Goal: Task Accomplishment & Management: Use online tool/utility

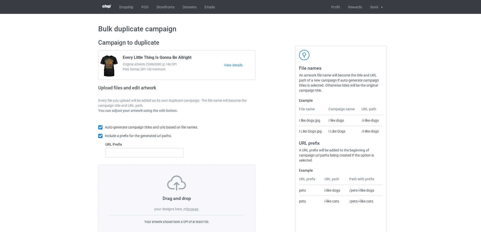
click at [194, 209] on label "browse" at bounding box center [192, 209] width 12 height 4
click at [0, 0] on input "browse" at bounding box center [0, 0] width 0 height 0
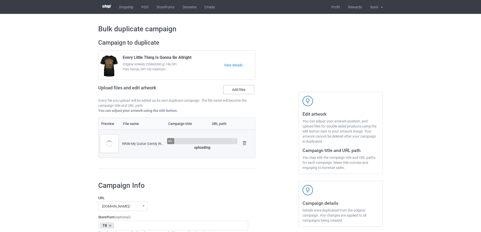
click at [244, 89] on label "Add files" at bounding box center [238, 89] width 31 height 9
click at [0, 0] on input "Add files" at bounding box center [0, 0] width 0 height 0
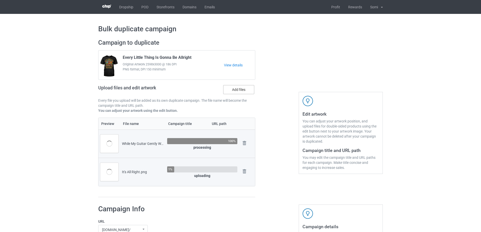
click at [230, 89] on label "Add files" at bounding box center [238, 89] width 31 height 9
click at [0, 0] on input "Add files" at bounding box center [0, 0] width 0 height 0
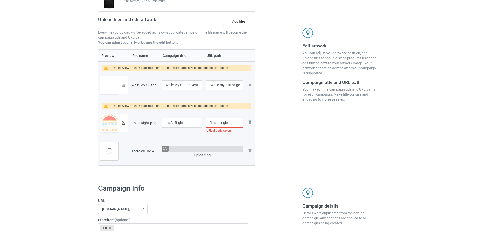
scroll to position [76, 0]
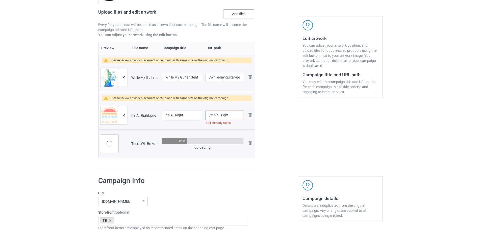
click at [241, 18] on label "Add files" at bounding box center [238, 13] width 31 height 9
click at [0, 0] on input "Add files" at bounding box center [0, 0] width 0 height 0
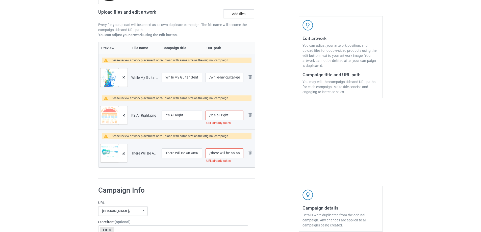
click at [234, 117] on input "/it-s-all-right" at bounding box center [224, 115] width 38 height 10
type input "/it-s-all-right-1"
click at [229, 151] on input "/there-will-be-an-answer-let-it-be" at bounding box center [224, 153] width 38 height 10
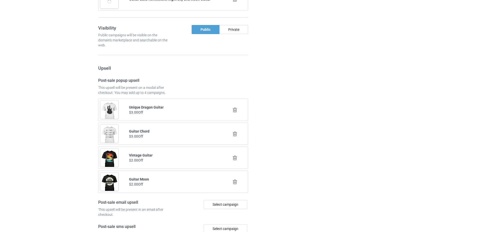
scroll to position [667, 0]
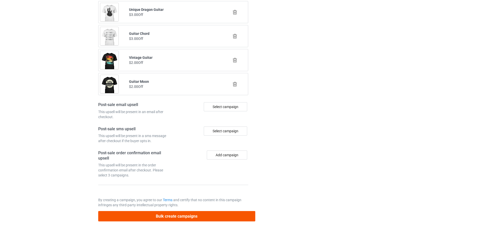
type input "/there-will-be-an-answer-let-it-be-1a"
click at [163, 214] on button "Bulk create campaigns" at bounding box center [176, 216] width 157 height 10
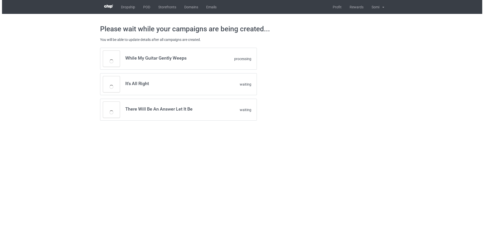
scroll to position [0, 0]
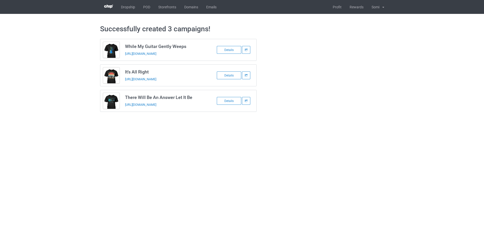
click at [406, 74] on div "Successfully created 3 campaigns! While My Guitar Gently Weeps https://www.tee4…" at bounding box center [242, 68] width 484 height 108
click at [149, 7] on link "POD" at bounding box center [146, 7] width 15 height 14
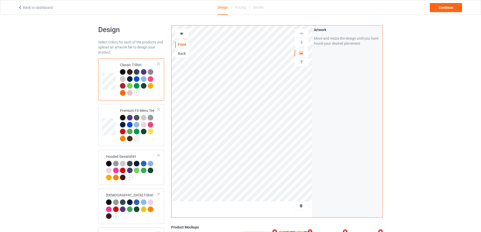
click at [159, 66] on td "Classic T-Shirt" at bounding box center [138, 79] width 43 height 38
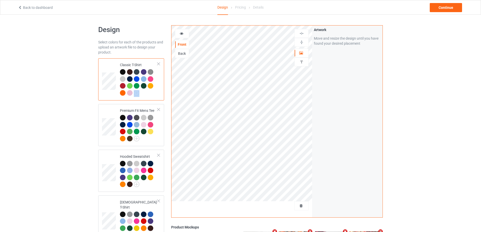
click at [159, 66] on td "Classic T-Shirt" at bounding box center [138, 79] width 43 height 38
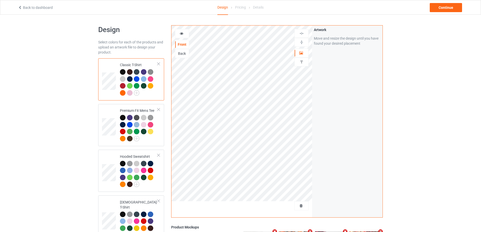
click at [159, 65] on div at bounding box center [159, 64] width 4 height 4
click at [159, 108] on div at bounding box center [159, 110] width 4 height 4
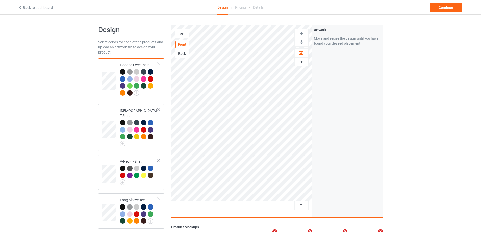
click at [159, 64] on div at bounding box center [159, 64] width 4 height 4
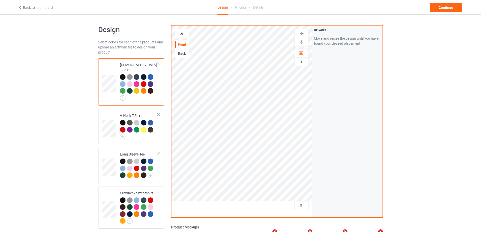
click at [159, 64] on div at bounding box center [159, 64] width 4 height 4
click at [159, 113] on div at bounding box center [159, 115] width 4 height 4
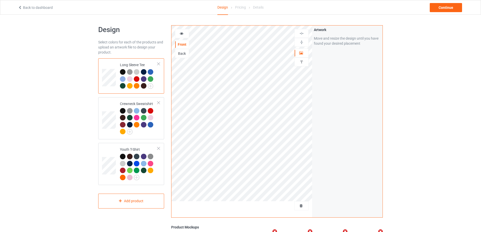
click at [159, 64] on div at bounding box center [159, 64] width 4 height 4
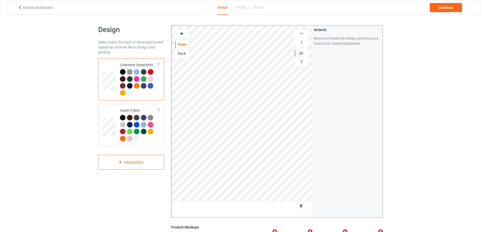
click at [159, 64] on div at bounding box center [159, 64] width 4 height 4
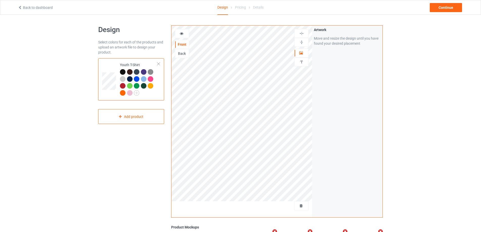
click at [159, 64] on div at bounding box center [159, 64] width 4 height 4
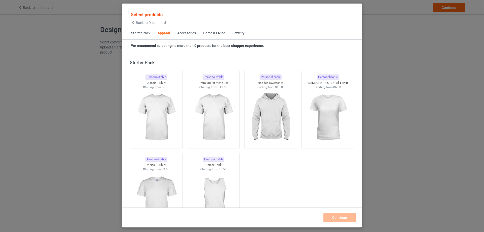
scroll to position [188, 0]
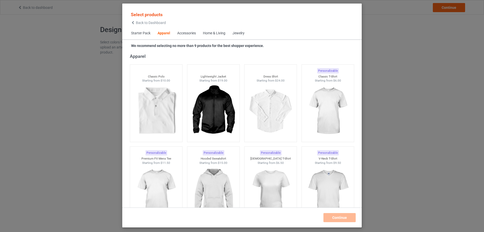
click at [218, 32] on div "Home & Living" at bounding box center [214, 33] width 22 height 5
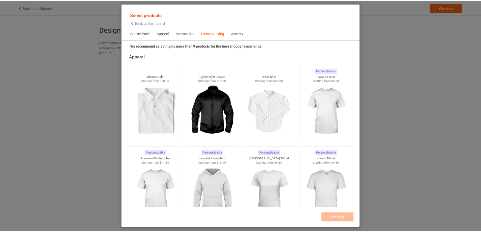
scroll to position [2275, 0]
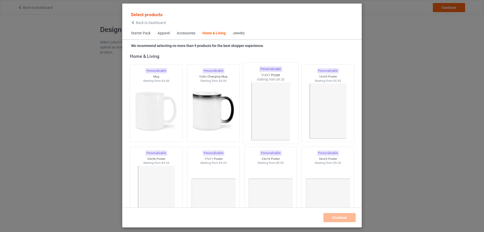
click at [278, 102] on img at bounding box center [270, 111] width 47 height 59
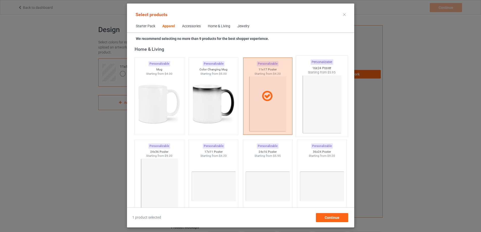
click at [320, 95] on img at bounding box center [321, 104] width 47 height 59
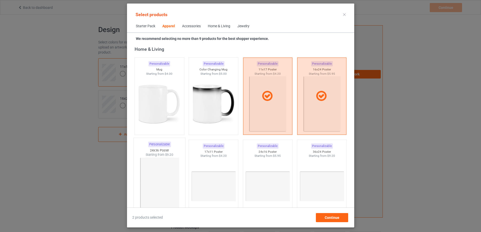
click at [147, 184] on img at bounding box center [158, 186] width 47 height 59
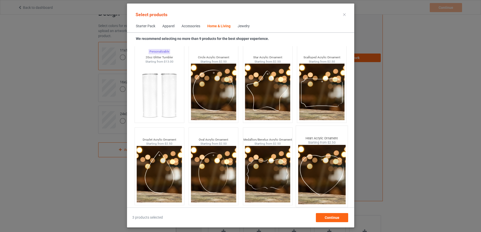
scroll to position [25, 0]
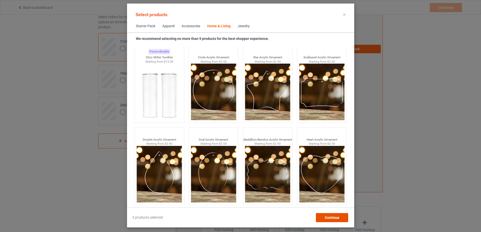
click at [339, 218] on span "Continue" at bounding box center [331, 217] width 15 height 4
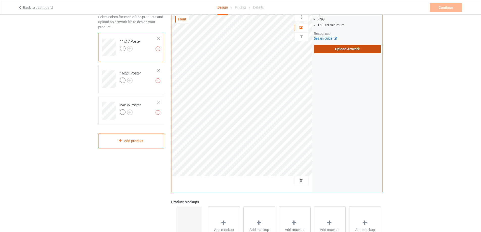
click at [331, 51] on label "Upload Artwork" at bounding box center [347, 49] width 67 height 9
click at [0, 0] on input "Upload Artwork" at bounding box center [0, 0] width 0 height 0
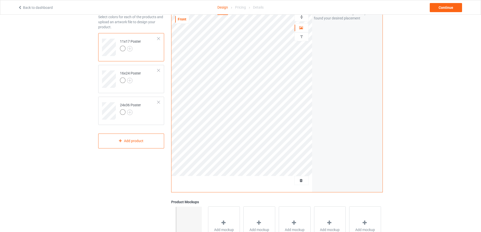
click at [306, 17] on div at bounding box center [301, 17] width 14 height 5
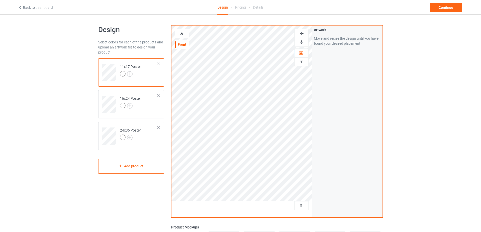
click at [302, 33] on img at bounding box center [301, 33] width 5 height 5
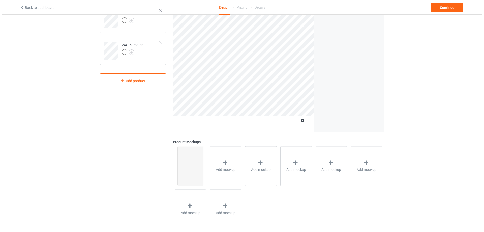
scroll to position [95, 0]
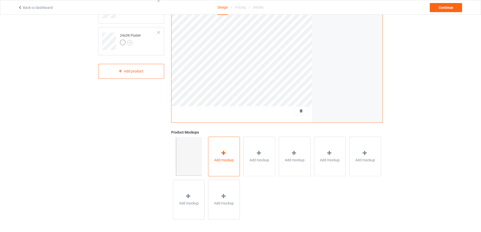
click at [229, 153] on div "Add mockup" at bounding box center [224, 156] width 32 height 40
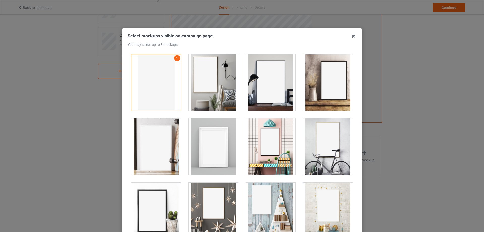
click at [258, 85] on div at bounding box center [271, 82] width 50 height 57
click at [311, 82] on div at bounding box center [328, 82] width 50 height 57
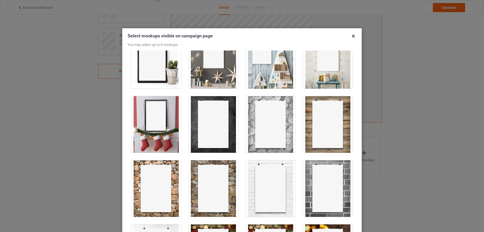
scroll to position [151, 0]
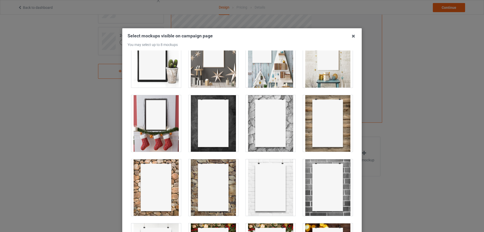
click at [218, 128] on div at bounding box center [214, 123] width 50 height 57
click at [264, 132] on div at bounding box center [271, 123] width 50 height 57
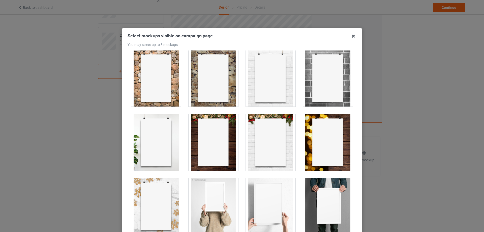
scroll to position [278, 0]
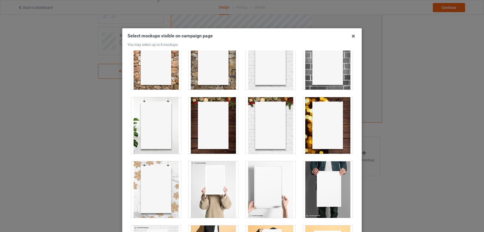
click at [315, 113] on div at bounding box center [328, 125] width 50 height 57
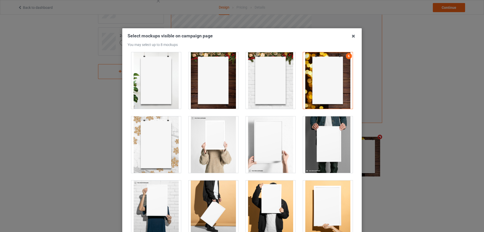
scroll to position [404, 0]
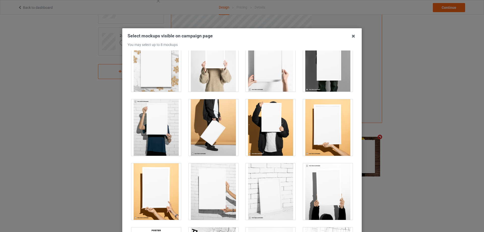
click at [320, 133] on div at bounding box center [328, 127] width 50 height 57
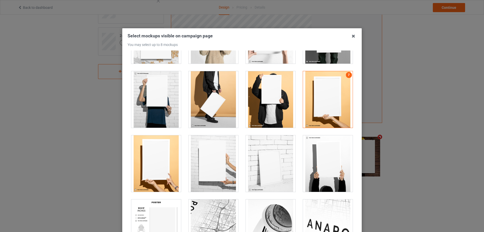
scroll to position [519, 0]
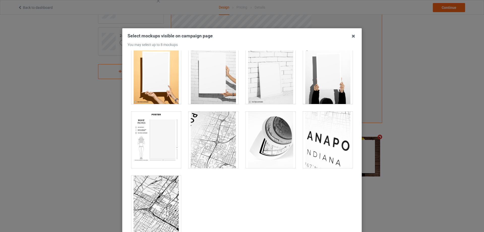
click at [160, 144] on div at bounding box center [156, 140] width 50 height 57
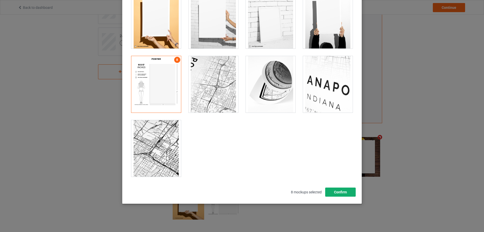
click at [338, 190] on button "Confirm" at bounding box center [340, 191] width 31 height 9
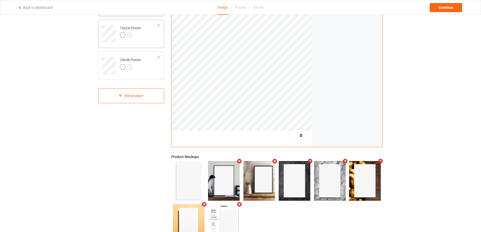
scroll to position [0, 0]
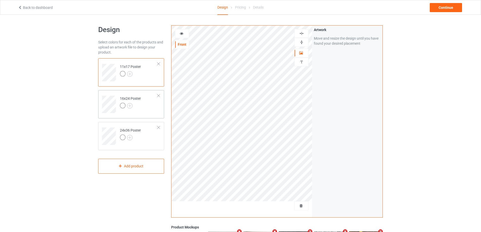
click at [149, 100] on td "16x24 Poster" at bounding box center [138, 102] width 43 height 21
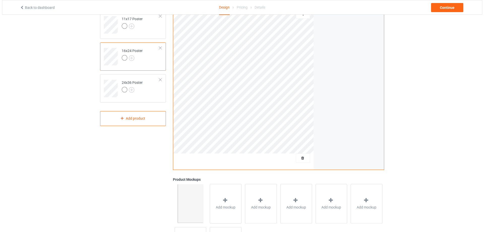
scroll to position [95, 0]
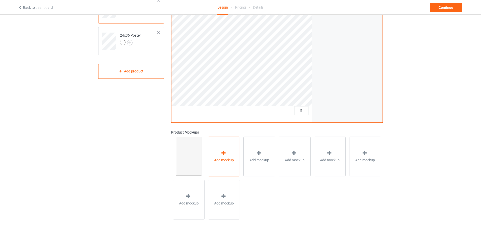
click at [220, 158] on span "Add mockup" at bounding box center [224, 159] width 20 height 5
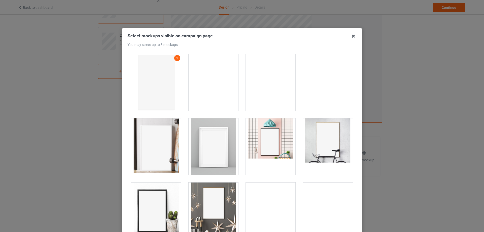
click at [266, 91] on div at bounding box center [271, 82] width 50 height 57
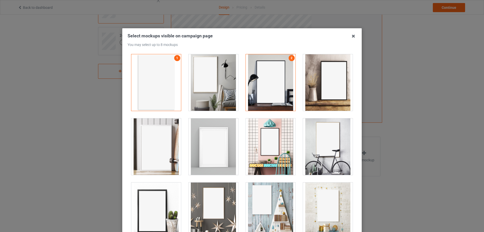
scroll to position [126, 0]
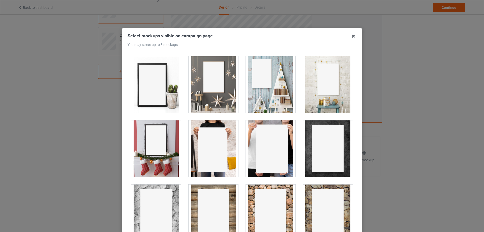
click at [283, 145] on div at bounding box center [271, 148] width 50 height 57
click at [204, 139] on div at bounding box center [214, 148] width 50 height 57
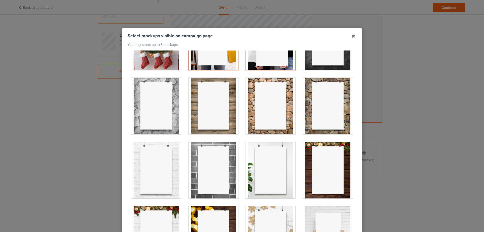
scroll to position [278, 0]
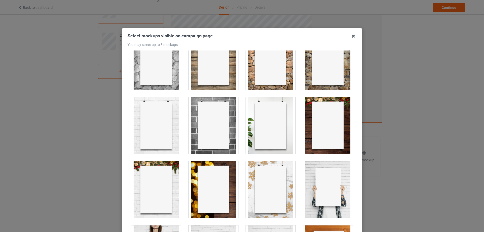
click at [270, 122] on div at bounding box center [271, 125] width 50 height 57
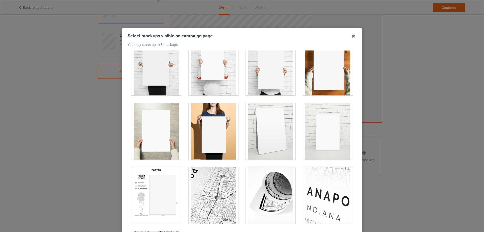
scroll to position [479, 0]
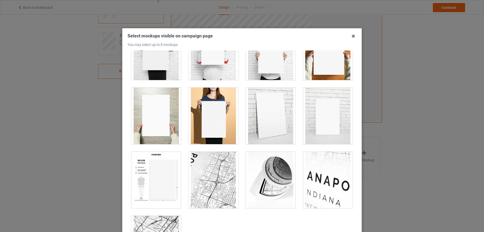
click at [267, 69] on div at bounding box center [271, 51] width 50 height 57
click at [163, 161] on div at bounding box center [156, 180] width 50 height 57
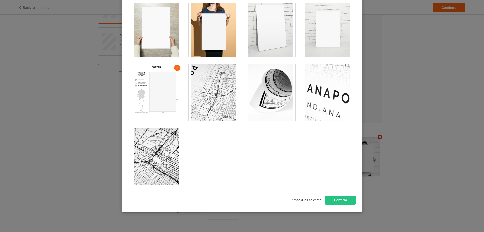
scroll to position [56, 0]
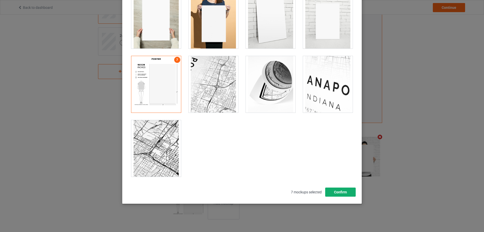
click at [339, 192] on button "Confirm" at bounding box center [340, 191] width 31 height 9
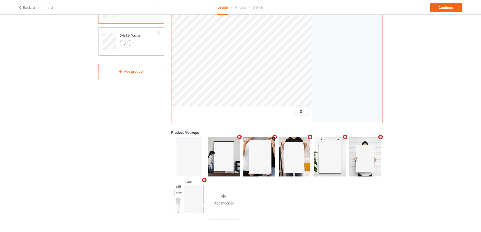
click at [121, 42] on div at bounding box center [123, 43] width 6 height 6
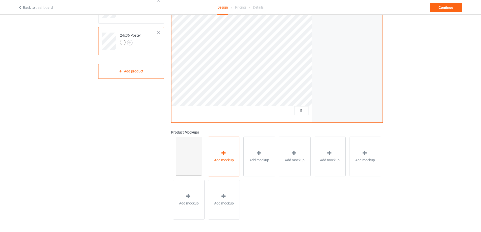
click at [218, 146] on div "Add mockup" at bounding box center [224, 156] width 32 height 40
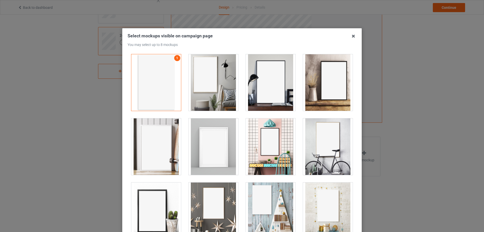
click at [272, 80] on div at bounding box center [271, 82] width 50 height 57
click at [316, 84] on div at bounding box center [328, 82] width 50 height 57
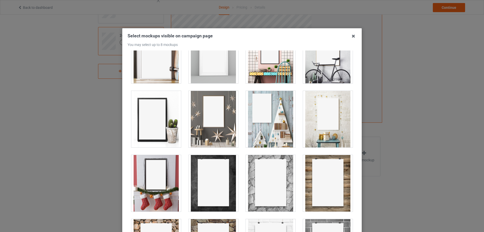
scroll to position [126, 0]
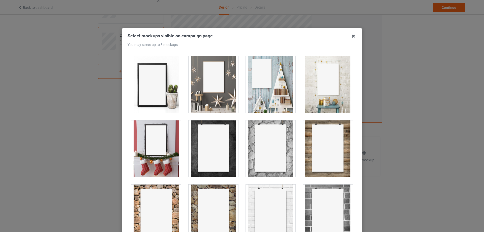
click at [207, 151] on div at bounding box center [214, 148] width 50 height 57
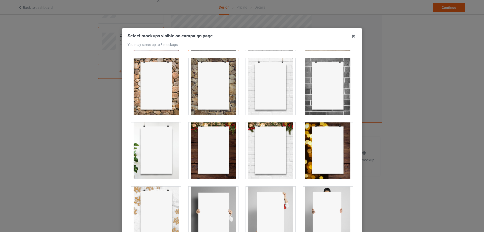
click at [192, 96] on div at bounding box center [214, 86] width 50 height 57
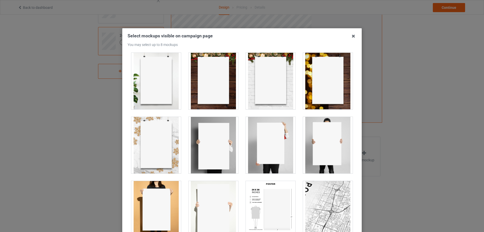
scroll to position [378, 0]
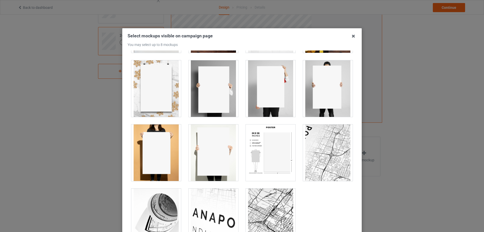
click at [196, 113] on div at bounding box center [214, 88] width 50 height 57
click at [255, 157] on div at bounding box center [271, 152] width 50 height 57
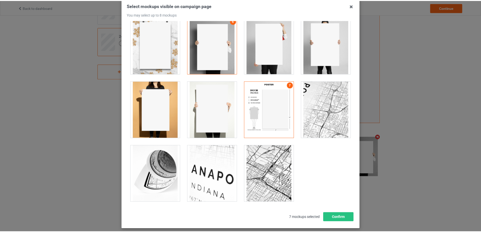
scroll to position [56, 0]
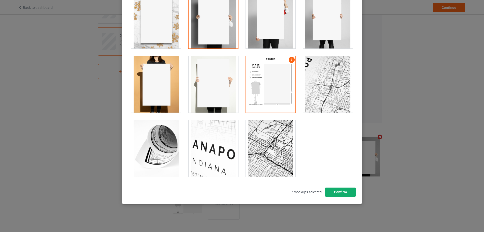
click at [342, 196] on button "Confirm" at bounding box center [340, 191] width 31 height 9
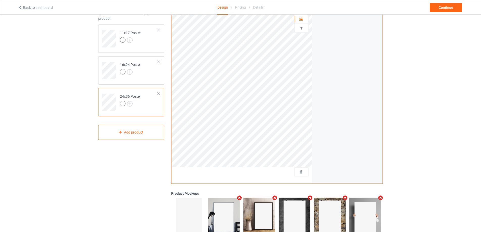
scroll to position [0, 0]
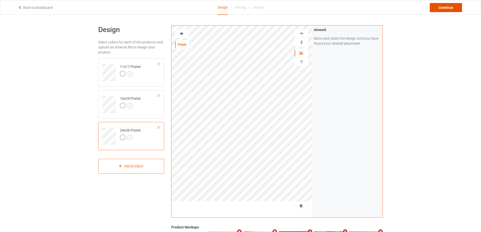
click at [440, 8] on div "Continue" at bounding box center [445, 7] width 32 height 9
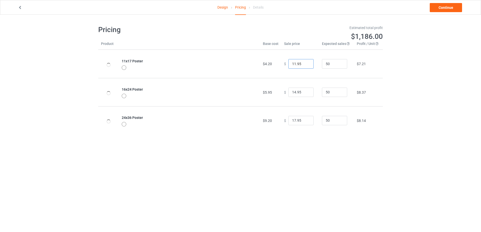
click at [292, 65] on input "11.95" at bounding box center [300, 64] width 25 height 10
type input "17.95"
click at [292, 94] on input "14.95" at bounding box center [300, 93] width 25 height 10
type input "19.95"
drag, startPoint x: 293, startPoint y: 120, endPoint x: 286, endPoint y: 120, distance: 6.8
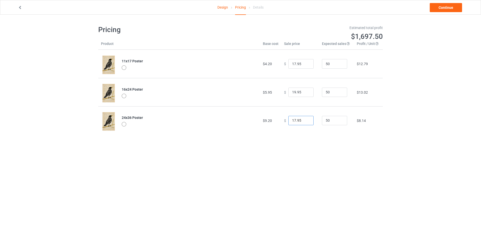
click at [288, 120] on input "17.95" at bounding box center [300, 121] width 25 height 10
type input "21.95"
click at [292, 65] on input "17.95" at bounding box center [300, 64] width 25 height 10
type input "19.95"
click at [293, 94] on input "19.95" at bounding box center [300, 93] width 25 height 10
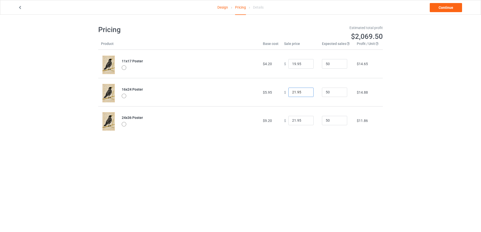
type input "21.95"
drag, startPoint x: 292, startPoint y: 122, endPoint x: 285, endPoint y: 122, distance: 7.3
click at [285, 122] on div "$ 21.95" at bounding box center [300, 121] width 32 height 10
type input "24.95"
click at [293, 92] on input "21.95" at bounding box center [300, 93] width 25 height 10
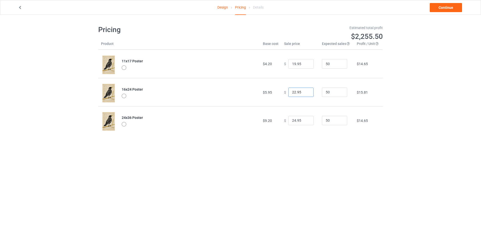
type input "22.95"
drag, startPoint x: 293, startPoint y: 63, endPoint x: 286, endPoint y: 63, distance: 7.1
click at [288, 63] on input "19.95" at bounding box center [300, 64] width 25 height 10
type input "20.95"
click at [403, 114] on div "Design Pricing Details Continue Pricing Estimated total profit $2,302.00 Produc…" at bounding box center [240, 80] width 481 height 130
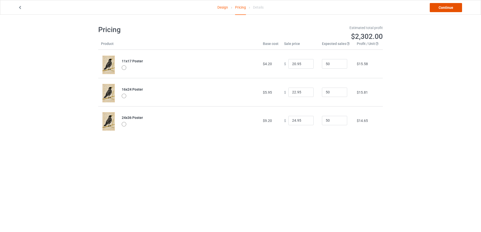
click at [440, 11] on link "Continue" at bounding box center [445, 7] width 32 height 9
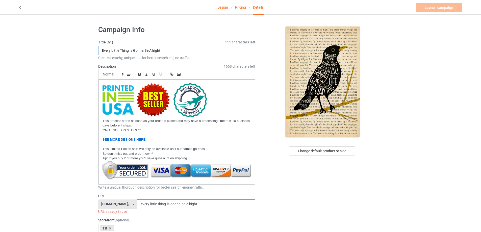
click at [172, 49] on input "Every Little Thing Is Gonna Be Allright" at bounding box center [176, 51] width 157 height 10
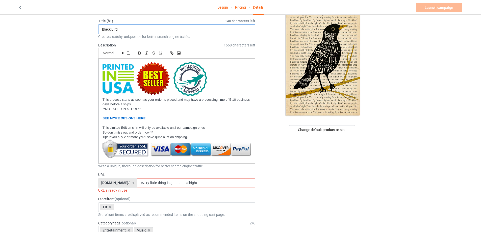
scroll to position [50, 0]
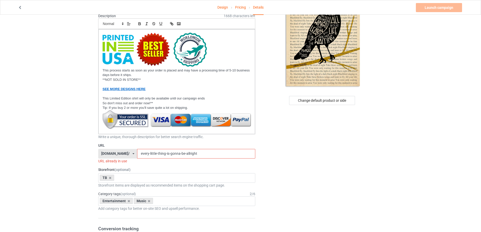
type input "Black Bird"
click at [195, 154] on input "every-little-thing-is-gonna-be-allright" at bounding box center [196, 154] width 118 height 10
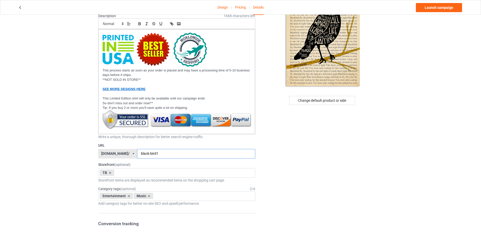
type input "black-bird1"
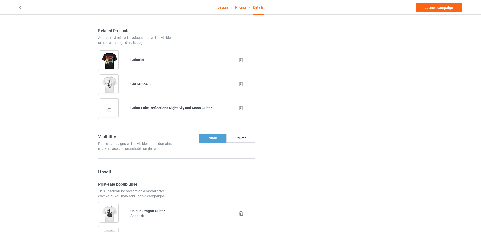
click at [240, 108] on icon at bounding box center [241, 107] width 6 height 5
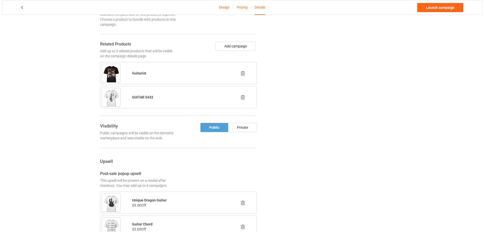
scroll to position [378, 0]
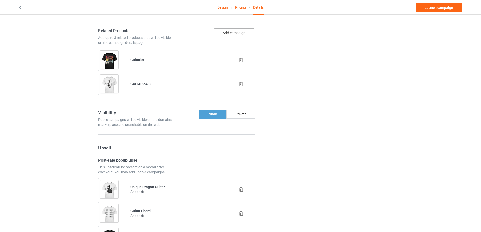
click at [234, 35] on button "Add campaign" at bounding box center [234, 32] width 40 height 9
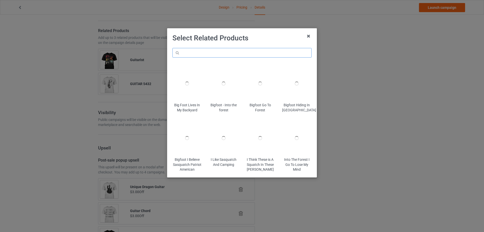
click at [201, 53] on input "text" at bounding box center [242, 53] width 139 height 10
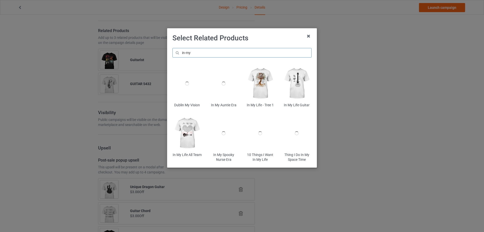
type input "in-my"
click at [294, 86] on img at bounding box center [297, 83] width 30 height 37
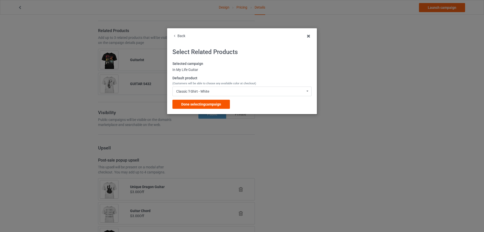
click at [216, 103] on span "Done selecting campaign" at bounding box center [201, 104] width 40 height 4
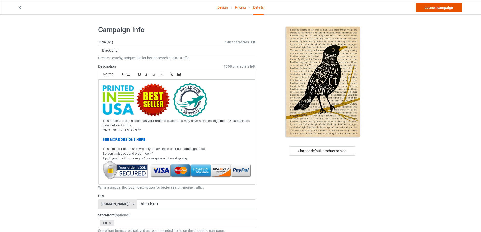
click at [434, 9] on link "Launch campaign" at bounding box center [439, 7] width 46 height 9
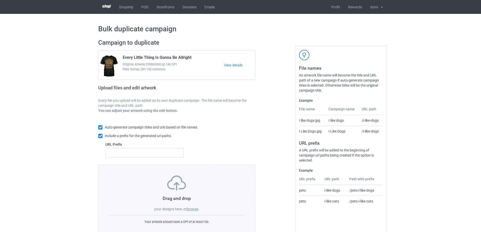
click at [193, 208] on label "browse" at bounding box center [192, 209] width 12 height 4
click at [0, 0] on input "browse" at bounding box center [0, 0] width 0 height 0
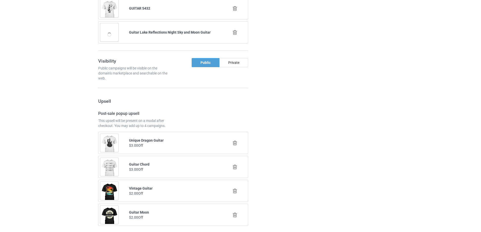
scroll to position [610, 0]
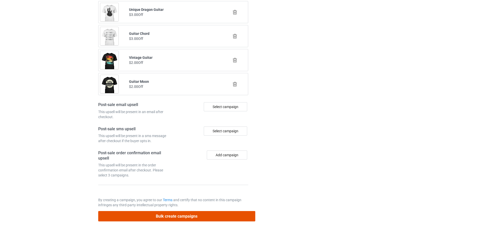
click at [174, 214] on button "Bulk create campaigns" at bounding box center [176, 216] width 157 height 10
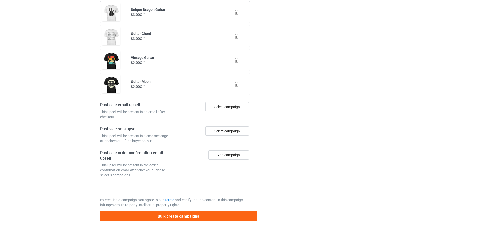
scroll to position [0, 0]
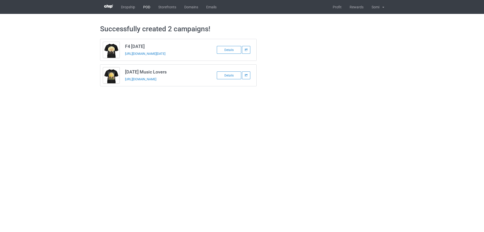
click at [147, 4] on link "POD" at bounding box center [146, 7] width 15 height 14
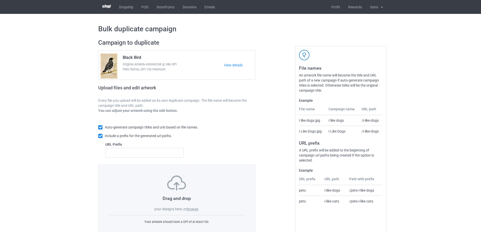
click at [192, 209] on label "browse" at bounding box center [192, 209] width 12 height 4
click at [0, 0] on input "browse" at bounding box center [0, 0] width 0 height 0
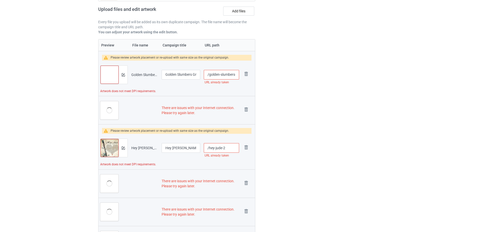
scroll to position [182, 0]
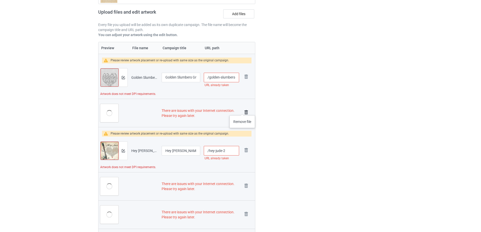
click at [242, 110] on img at bounding box center [245, 112] width 7 height 7
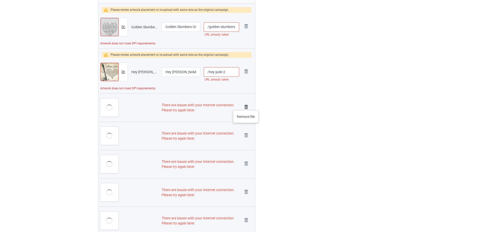
click at [246, 105] on img at bounding box center [245, 106] width 7 height 7
click at [0, 0] on img at bounding box center [0, 0] width 0 height 0
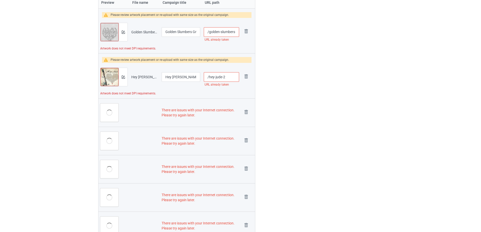
click at [0, 0] on img at bounding box center [0, 0] width 0 height 0
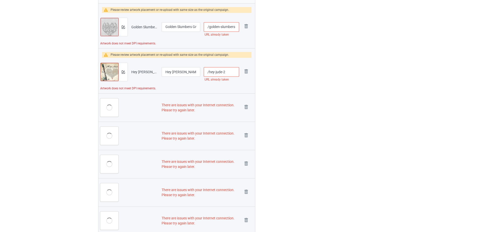
click at [0, 0] on img at bounding box center [0, 0] width 0 height 0
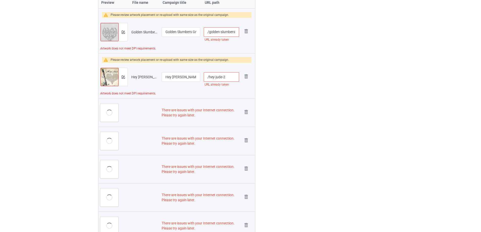
click at [0, 0] on img at bounding box center [0, 0] width 0 height 0
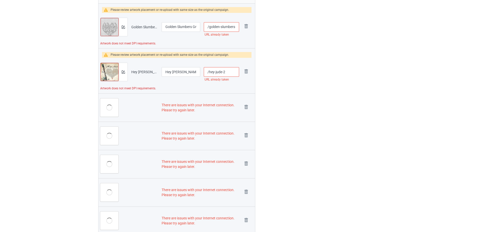
click at [0, 0] on img at bounding box center [0, 0] width 0 height 0
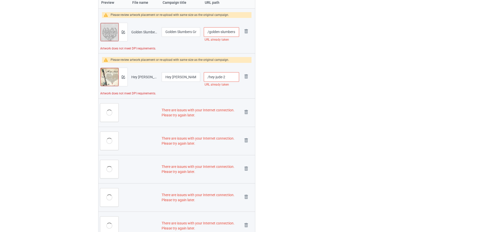
click at [0, 0] on img at bounding box center [0, 0] width 0 height 0
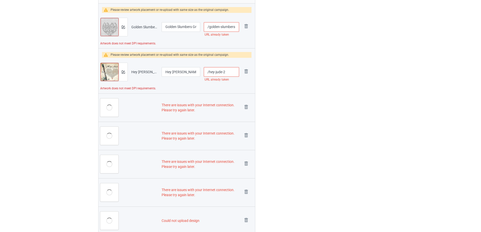
click at [0, 0] on img at bounding box center [0, 0] width 0 height 0
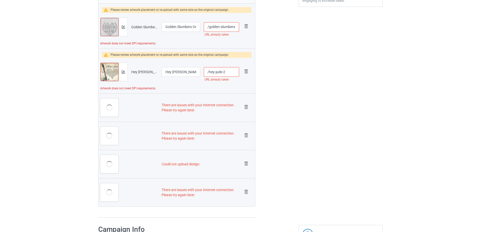
click at [0, 0] on img at bounding box center [0, 0] width 0 height 0
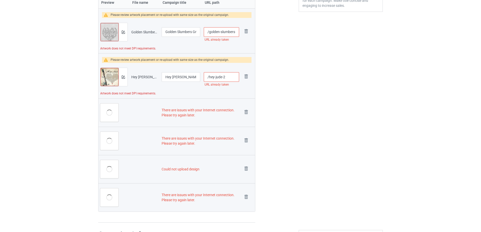
click at [0, 0] on img at bounding box center [0, 0] width 0 height 0
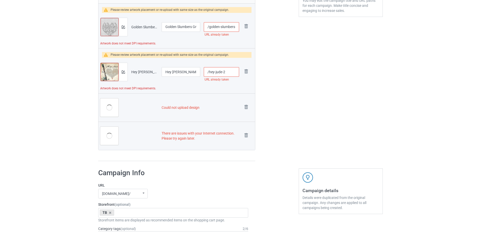
click at [0, 0] on img at bounding box center [0, 0] width 0 height 0
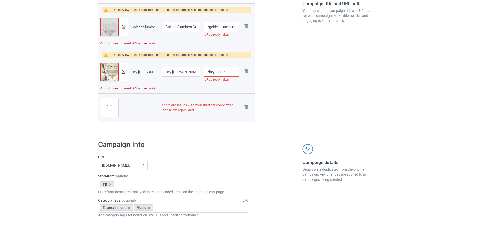
click at [0, 0] on img at bounding box center [0, 0] width 0 height 0
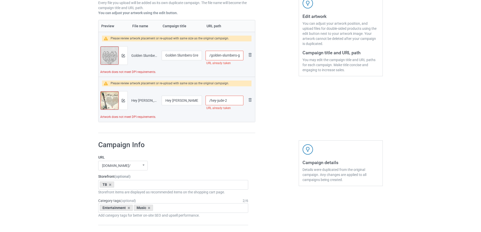
scroll to position [76, 0]
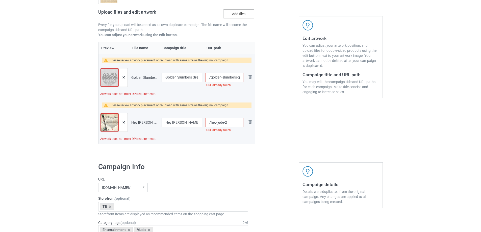
click at [241, 14] on label "Add files" at bounding box center [238, 13] width 31 height 9
click at [0, 0] on input "Add files" at bounding box center [0, 0] width 0 height 0
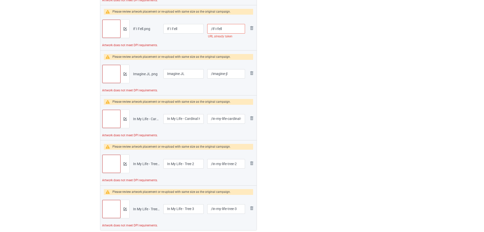
scroll to position [353, 0]
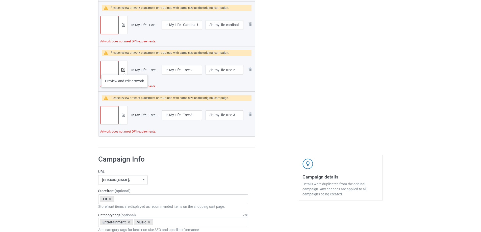
click at [124, 70] on img at bounding box center [123, 69] width 3 height 3
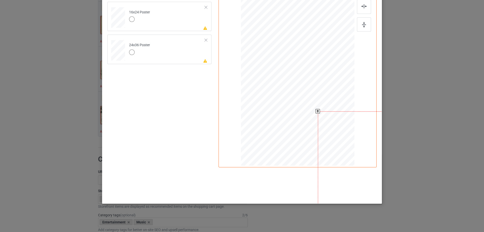
scroll to position [64, 0]
drag, startPoint x: 375, startPoint y: 198, endPoint x: 355, endPoint y: 192, distance: 21.2
click at [355, 192] on div at bounding box center [359, 139] width 82 height 123
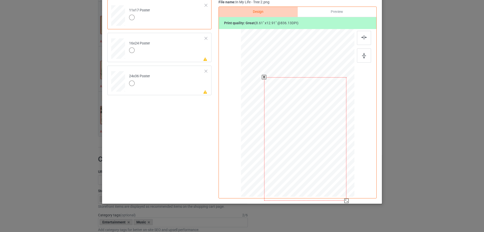
scroll to position [61, 0]
drag, startPoint x: 297, startPoint y: 111, endPoint x: 277, endPoint y: 63, distance: 52.0
click at [277, 63] on div at bounding box center [285, 90] width 82 height 123
drag, startPoint x: 324, startPoint y: 152, endPoint x: 348, endPoint y: 176, distance: 34.1
click at [348, 178] on div at bounding box center [298, 112] width 108 height 163
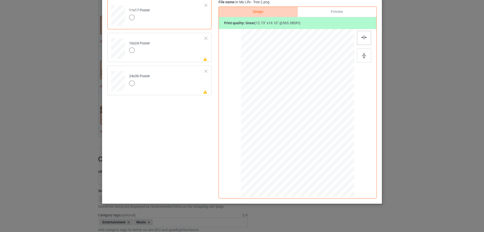
click at [360, 40] on div at bounding box center [364, 38] width 14 height 14
click at [363, 56] on img at bounding box center [364, 56] width 4 height 6
drag, startPoint x: 355, startPoint y: 202, endPoint x: 349, endPoint y: 193, distance: 10.7
click at [349, 193] on div at bounding box center [299, 112] width 110 height 164
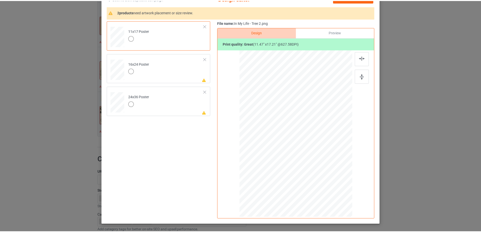
scroll to position [11, 0]
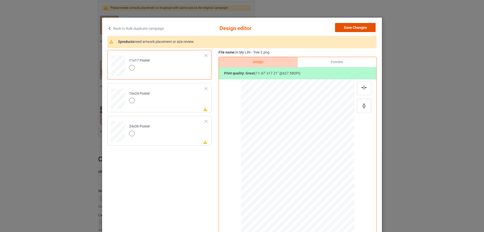
click at [348, 26] on button "Save Changes" at bounding box center [355, 27] width 41 height 9
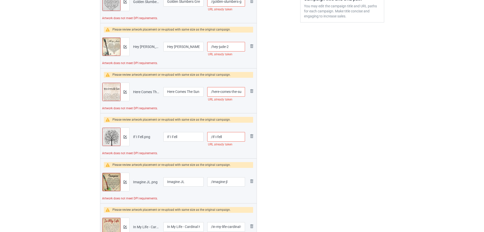
scroll to position [76, 0]
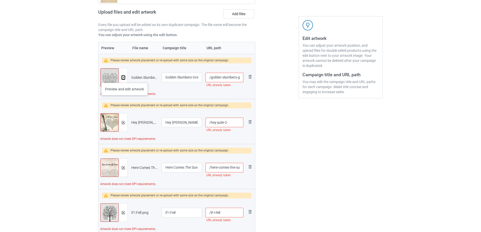
click at [124, 78] on img at bounding box center [123, 77] width 3 height 3
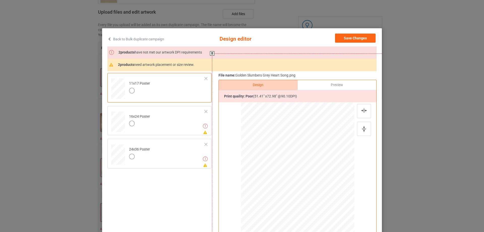
drag, startPoint x: 265, startPoint y: 129, endPoint x: 235, endPoint y: 70, distance: 66.9
click at [235, 70] on div at bounding box center [328, 217] width 232 height 329
drag, startPoint x: 294, startPoint y: 190, endPoint x: 239, endPoint y: 101, distance: 104.2
click at [234, 81] on div at bounding box center [259, 89] width 232 height 329
click at [269, 104] on div at bounding box center [251, 74] width 232 height 329
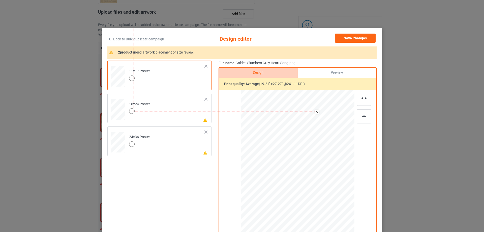
drag, startPoint x: 296, startPoint y: 133, endPoint x: 274, endPoint y: 116, distance: 28.1
click at [274, 116] on div at bounding box center [298, 173] width 108 height 163
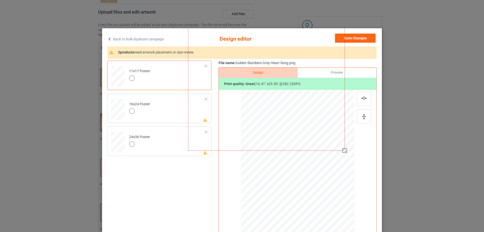
drag, startPoint x: 215, startPoint y: 89, endPoint x: 256, endPoint y: 146, distance: 70.9
click at [256, 146] on div at bounding box center [266, 39] width 157 height 223
drag, startPoint x: 342, startPoint y: 149, endPoint x: 308, endPoint y: 121, distance: 44.4
click at [308, 122] on div at bounding box center [298, 173] width 108 height 163
drag, startPoint x: 303, startPoint y: 153, endPoint x: 304, endPoint y: 191, distance: 37.8
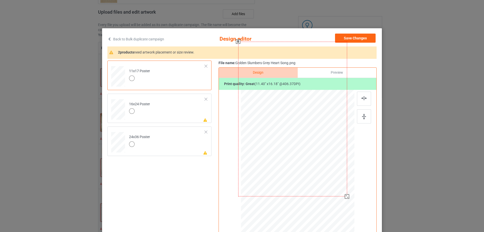
click at [304, 191] on div at bounding box center [292, 119] width 109 height 155
click at [364, 99] on img at bounding box center [365, 98] width 6 height 4
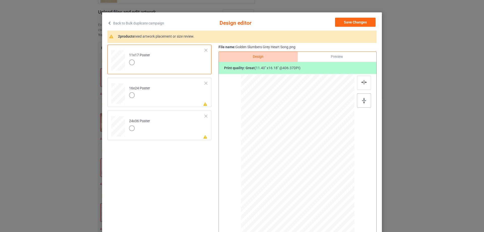
scroll to position [61, 0]
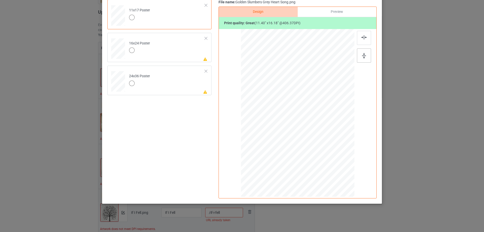
click at [364, 56] on img at bounding box center [364, 56] width 4 height 6
click at [334, 142] on div at bounding box center [298, 112] width 109 height 155
drag, startPoint x: 352, startPoint y: 190, endPoint x: 367, endPoint y: 195, distance: 16.0
click at [367, 195] on div "Design Preview Print quality: great ( 12.96 " x 18.39 " @ 357.52 DPI)" at bounding box center [298, 103] width 158 height 192
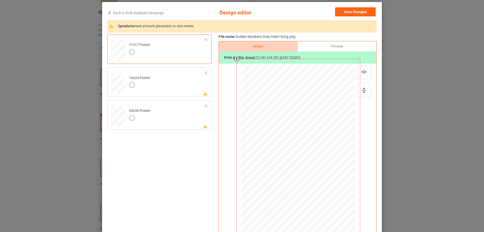
scroll to position [0, 0]
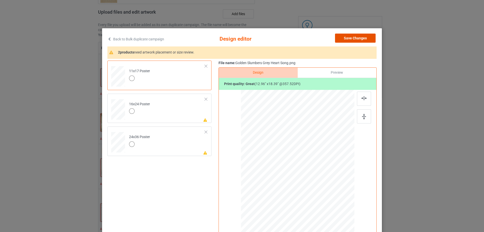
click at [365, 37] on button "Save Changes" at bounding box center [355, 38] width 41 height 9
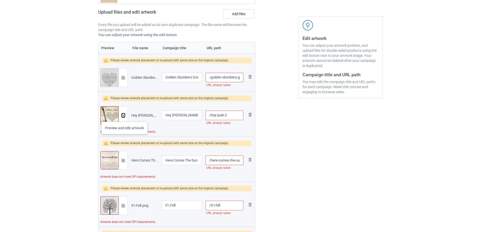
click at [125, 117] on img at bounding box center [123, 115] width 3 height 3
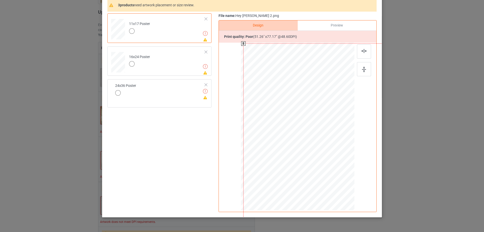
scroll to position [77, 0]
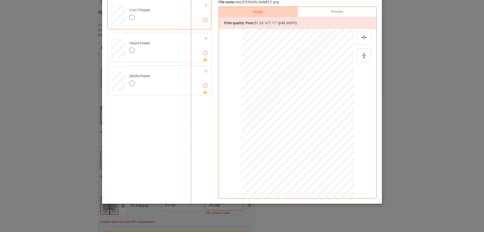
drag, startPoint x: 319, startPoint y: 155, endPoint x: 252, endPoint y: 75, distance: 104.6
click at [242, 63] on div at bounding box center [306, 137] width 231 height 348
click at [281, 79] on div at bounding box center [281, 111] width 231 height 348
click at [280, 75] on div at bounding box center [241, 34] width 231 height 348
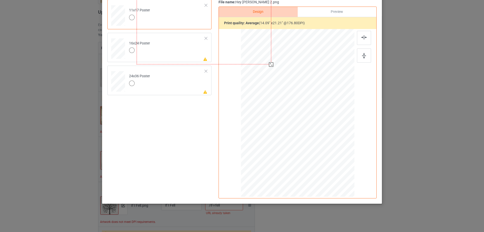
scroll to position [61, 0]
drag, startPoint x: 272, startPoint y: 104, endPoint x: 236, endPoint y: 75, distance: 46.3
click at [235, 78] on div at bounding box center [297, 113] width 131 height 169
drag, startPoint x: 232, startPoint y: 51, endPoint x: 315, endPoint y: 147, distance: 126.9
click at [314, 131] on div at bounding box center [266, 30] width 133 height 201
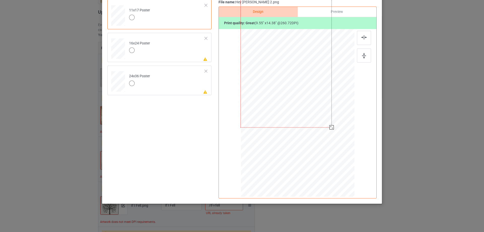
drag, startPoint x: 351, startPoint y: 160, endPoint x: 332, endPoint y: 118, distance: 46.2
click at [326, 130] on div at bounding box center [298, 112] width 108 height 163
click at [362, 58] on img at bounding box center [364, 56] width 4 height 6
click at [363, 39] on div at bounding box center [364, 38] width 14 height 14
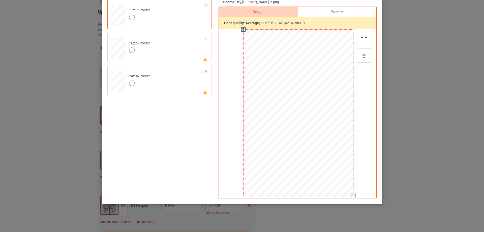
drag, startPoint x: 343, startPoint y: 181, endPoint x: 358, endPoint y: 191, distance: 18.3
click at [358, 191] on div at bounding box center [297, 113] width 131 height 169
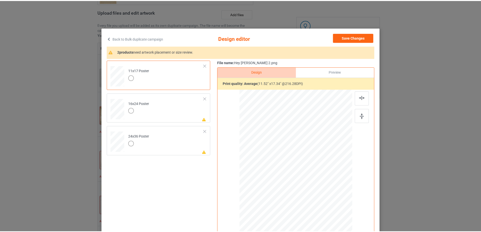
scroll to position [0, 0]
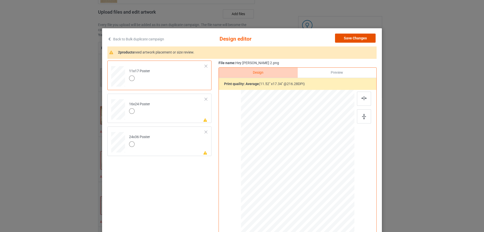
click at [357, 37] on button "Save Changes" at bounding box center [355, 38] width 41 height 9
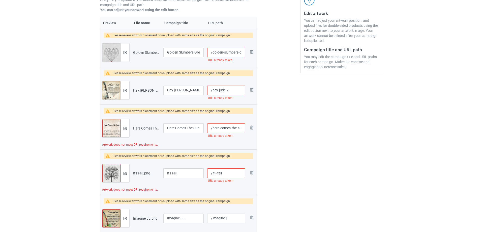
scroll to position [101, 0]
click at [123, 128] on img at bounding box center [123, 127] width 3 height 3
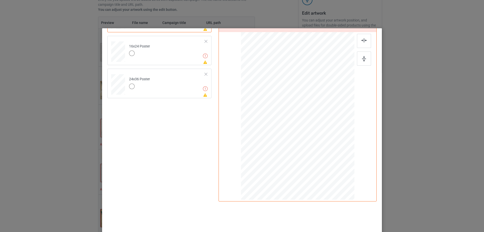
scroll to position [76, 0]
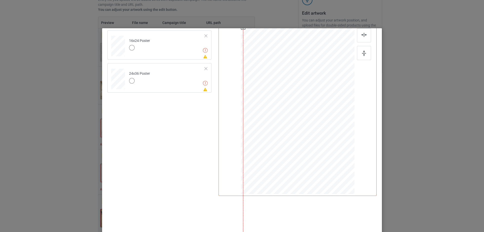
click at [243, 57] on div at bounding box center [359, 201] width 232 height 348
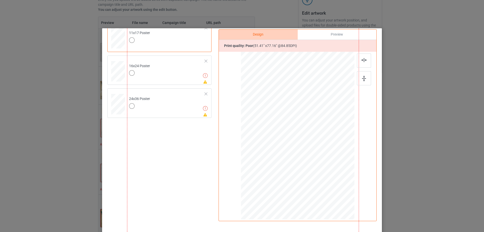
scroll to position [50, 0]
click at [279, 58] on div at bounding box center [243, 100] width 232 height 348
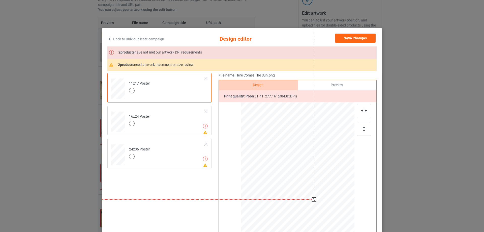
scroll to position [0, 0]
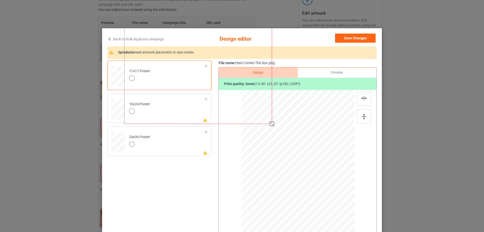
drag, startPoint x: 311, startPoint y: 198, endPoint x: 254, endPoint y: 116, distance: 100.2
click at [254, 116] on div at bounding box center [298, 173] width 108 height 163
drag, startPoint x: 296, startPoint y: 179, endPoint x: 311, endPoint y: 176, distance: 14.8
click at [298, 184] on div at bounding box center [262, 96] width 125 height 187
click at [366, 100] on div at bounding box center [364, 99] width 14 height 14
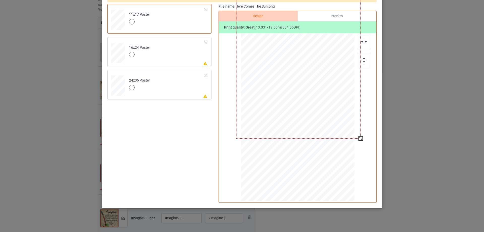
scroll to position [61, 0]
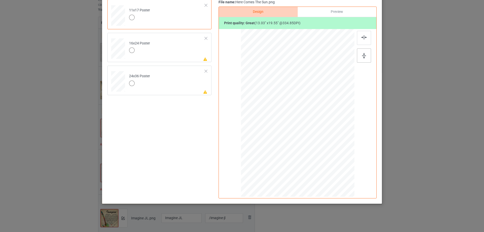
click at [365, 55] on div at bounding box center [364, 55] width 14 height 14
drag, startPoint x: 339, startPoint y: 174, endPoint x: 334, endPoint y: 151, distance: 23.8
click at [334, 151] on div at bounding box center [293, 88] width 125 height 187
drag, startPoint x: 353, startPoint y: 182, endPoint x: 340, endPoint y: 149, distance: 34.8
click at [354, 180] on div at bounding box center [356, 182] width 4 height 4
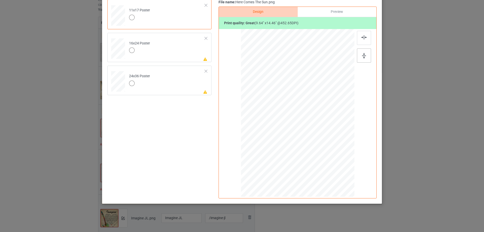
click at [363, 58] on img at bounding box center [364, 56] width 4 height 6
click at [362, 35] on img at bounding box center [365, 37] width 6 height 4
drag, startPoint x: 350, startPoint y: 190, endPoint x: 355, endPoint y: 193, distance: 5.5
click at [355, 193] on div at bounding box center [297, 113] width 131 height 169
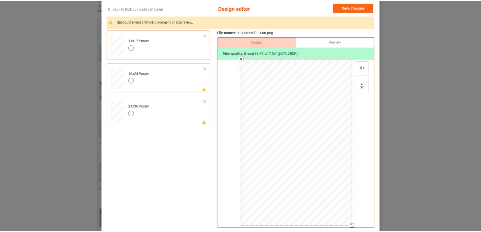
scroll to position [0, 0]
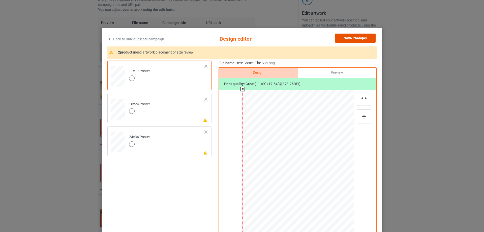
click at [357, 38] on button "Save Changes" at bounding box center [355, 38] width 41 height 9
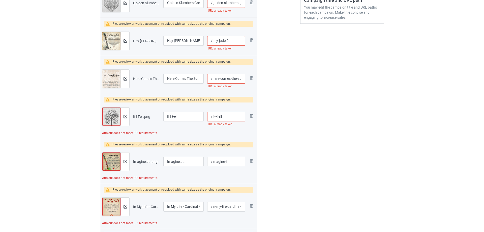
scroll to position [151, 0]
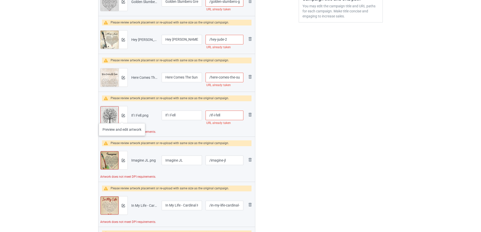
click at [122, 118] on div at bounding box center [123, 115] width 9 height 18
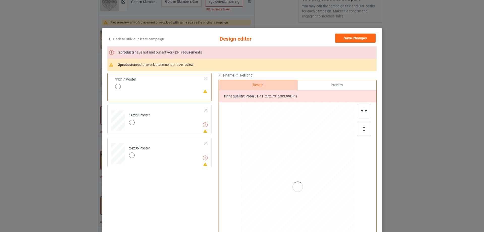
drag, startPoint x: 319, startPoint y: 193, endPoint x: 306, endPoint y: 177, distance: 21.2
click at [306, 177] on div at bounding box center [297, 186] width 131 height 169
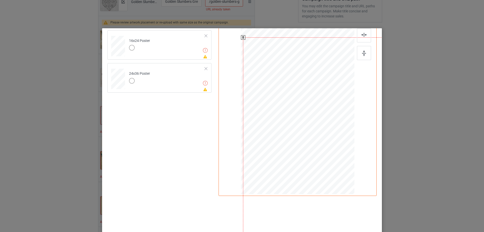
click at [243, 65] on div at bounding box center [359, 201] width 232 height 328
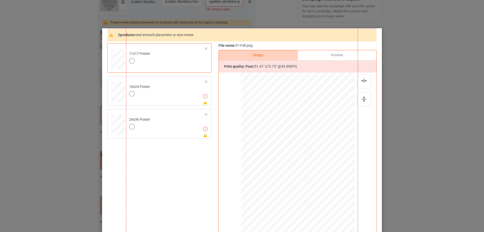
drag, startPoint x: 277, startPoint y: 119, endPoint x: 277, endPoint y: 116, distance: 3.0
click at [277, 116] on div at bounding box center [242, 111] width 232 height 328
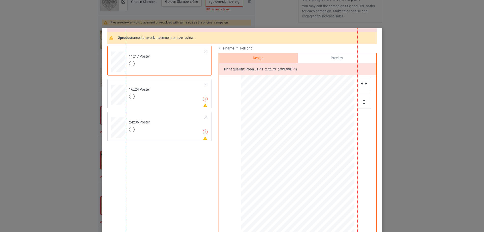
scroll to position [27, 0]
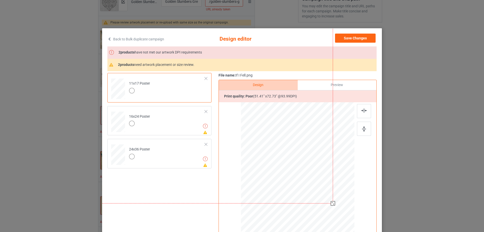
drag, startPoint x: 286, startPoint y: 99, endPoint x: 286, endPoint y: 102, distance: 2.8
click at [286, 98] on div at bounding box center [217, 39] width 232 height 328
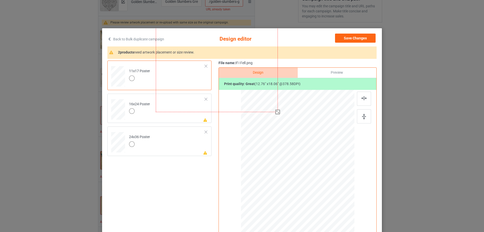
drag, startPoint x: 331, startPoint y: 202, endPoint x: 256, endPoint y: 128, distance: 105.6
click at [256, 128] on div at bounding box center [298, 173] width 108 height 163
drag, startPoint x: 246, startPoint y: 101, endPoint x: 321, endPoint y: 161, distance: 95.3
click at [277, 111] on div at bounding box center [216, 25] width 121 height 171
click at [362, 119] on img at bounding box center [364, 117] width 4 height 6
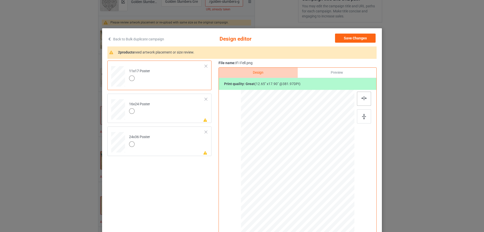
click at [364, 101] on div at bounding box center [364, 99] width 14 height 14
click at [294, 142] on div at bounding box center [279, 105] width 121 height 171
click at [363, 99] on img at bounding box center [365, 98] width 6 height 4
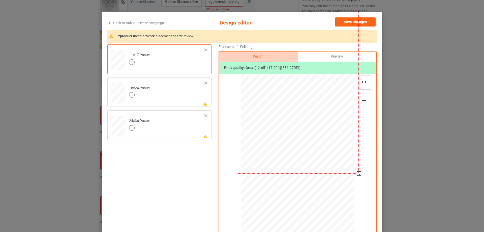
scroll to position [25, 0]
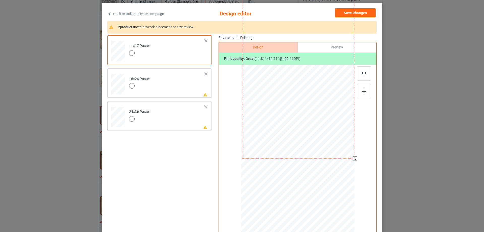
drag, startPoint x: 357, startPoint y: 165, endPoint x: 355, endPoint y: 157, distance: 8.7
click at [353, 160] on div at bounding box center [355, 158] width 4 height 4
click at [363, 96] on div at bounding box center [364, 91] width 14 height 14
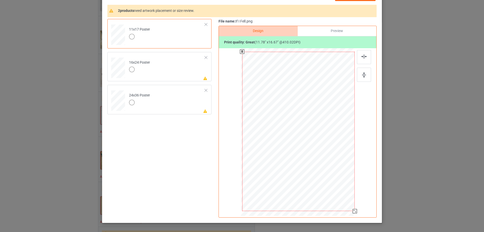
scroll to position [61, 0]
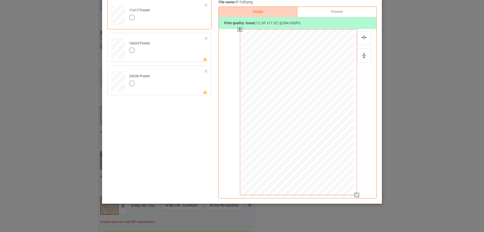
drag, startPoint x: 353, startPoint y: 190, endPoint x: 361, endPoint y: 189, distance: 7.9
click at [361, 189] on div at bounding box center [297, 113] width 131 height 169
click at [359, 38] on div at bounding box center [364, 38] width 14 height 14
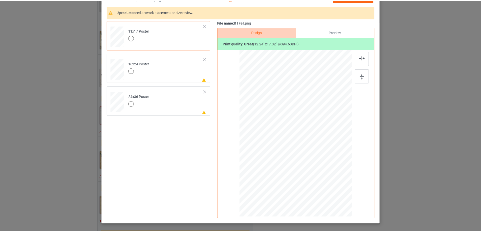
scroll to position [11, 0]
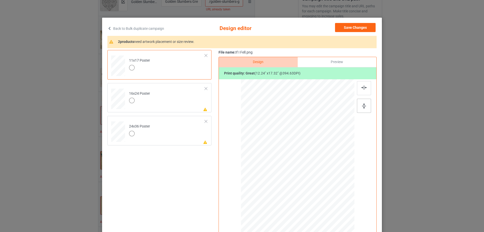
click at [362, 105] on img at bounding box center [364, 106] width 4 height 6
click at [353, 28] on button "Save Changes" at bounding box center [355, 27] width 41 height 9
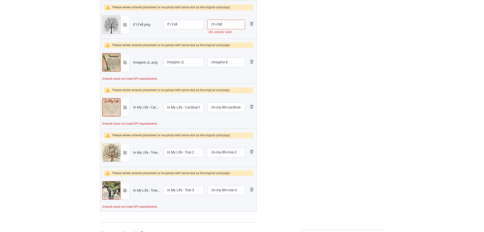
scroll to position [252, 0]
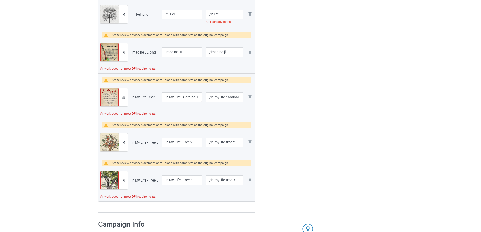
click at [123, 55] on div at bounding box center [123, 52] width 9 height 18
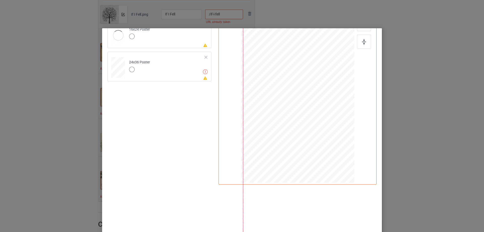
scroll to position [101, 0]
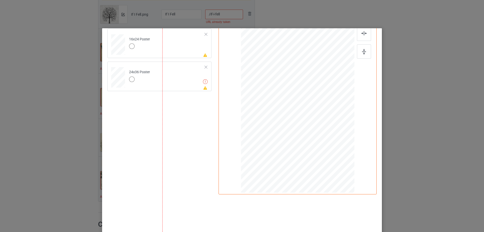
click at [245, 71] on div at bounding box center [278, 109] width 232 height 331
drag, startPoint x: 302, startPoint y: 158, endPoint x: 281, endPoint y: 85, distance: 76.0
click at [280, 82] on div at bounding box center [278, 109] width 232 height 331
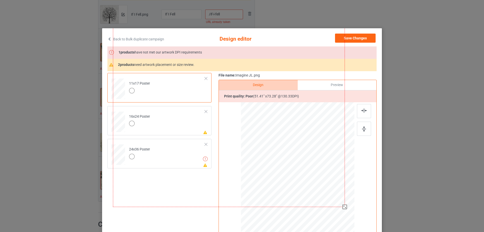
click at [281, 115] on div at bounding box center [229, 41] width 232 height 331
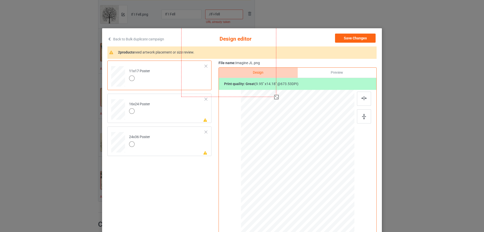
drag, startPoint x: 343, startPoint y: 207, endPoint x: 247, endPoint y: 114, distance: 133.4
click at [247, 114] on div at bounding box center [298, 173] width 108 height 163
drag, startPoint x: 358, startPoint y: 117, endPoint x: 360, endPoint y: 114, distance: 3.6
click at [358, 117] on div at bounding box center [364, 116] width 14 height 14
click at [362, 97] on img at bounding box center [365, 98] width 6 height 4
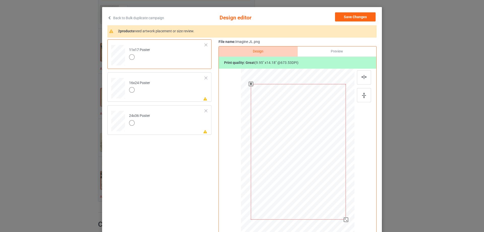
scroll to position [50, 0]
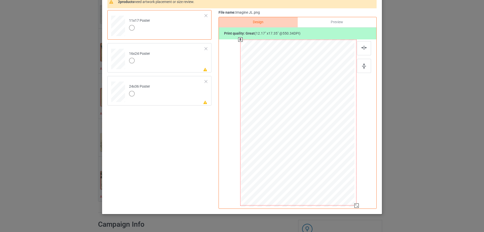
drag, startPoint x: 344, startPoint y: 190, endPoint x: 358, endPoint y: 203, distance: 18.9
click at [358, 203] on div at bounding box center [297, 123] width 131 height 169
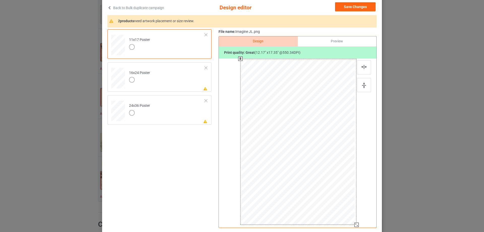
scroll to position [0, 0]
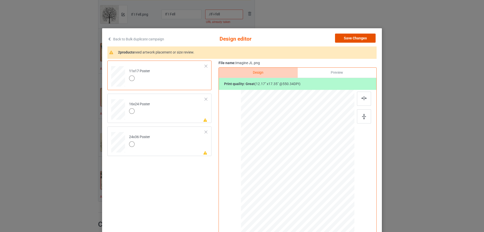
click at [348, 42] on button "Save Changes" at bounding box center [355, 38] width 41 height 9
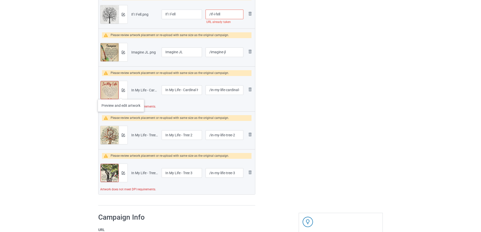
click at [120, 93] on div at bounding box center [123, 90] width 9 height 18
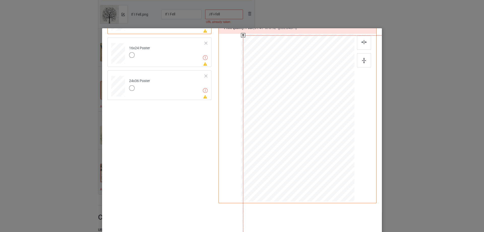
scroll to position [101, 0]
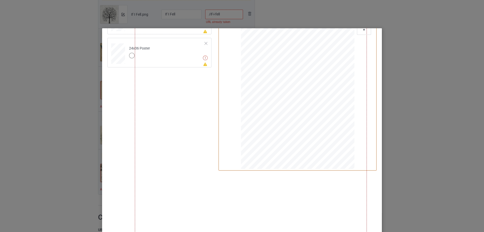
drag, startPoint x: 222, startPoint y: 85, endPoint x: 258, endPoint y: 127, distance: 55.2
click at [217, 81] on div at bounding box center [251, 110] width 232 height 347
click at [292, 85] on div at bounding box center [247, 107] width 232 height 347
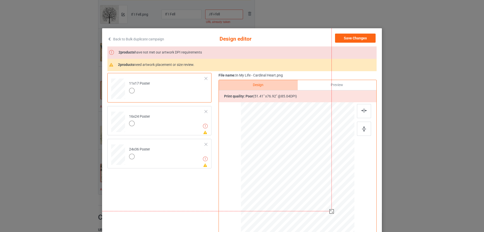
scroll to position [0, 0]
drag, startPoint x: 302, startPoint y: 126, endPoint x: 300, endPoint y: 114, distance: 12.0
click at [300, 114] on div at bounding box center [214, 25] width 232 height 347
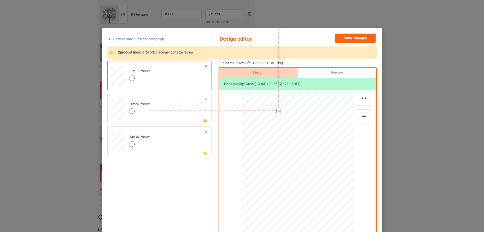
drag, startPoint x: 327, startPoint y: 199, endPoint x: 257, endPoint y: 128, distance: 100.4
click at [257, 128] on div at bounding box center [298, 173] width 108 height 163
click at [362, 118] on img at bounding box center [364, 117] width 4 height 6
click at [362, 99] on img at bounding box center [365, 98] width 6 height 4
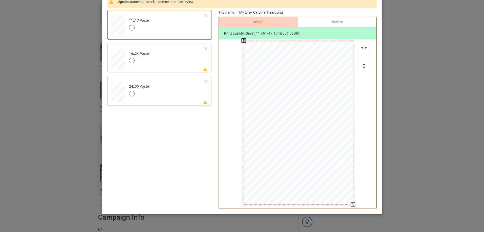
scroll to position [59, 0]
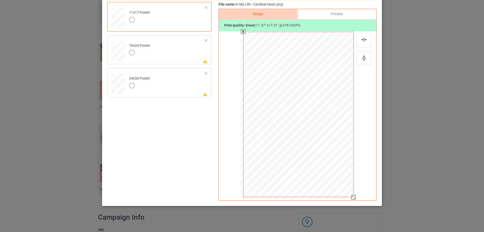
drag, startPoint x: 358, startPoint y: 212, endPoint x: 353, endPoint y: 195, distance: 17.9
click at [353, 195] on div at bounding box center [354, 197] width 4 height 4
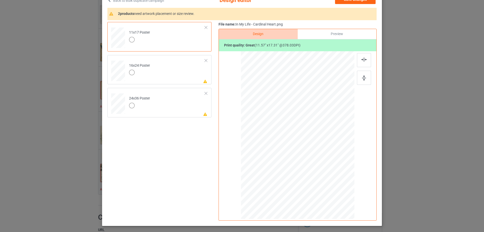
scroll to position [8, 0]
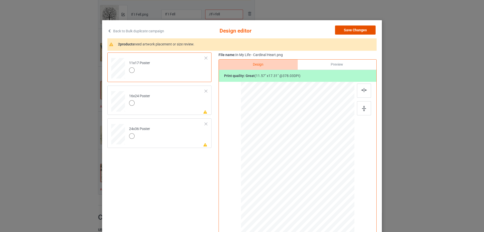
click at [353, 31] on button "Save Changes" at bounding box center [355, 29] width 41 height 9
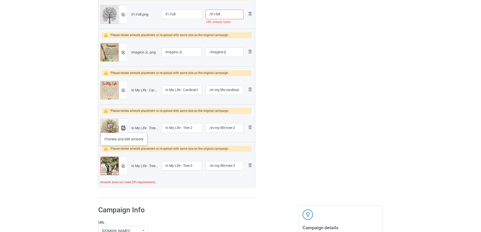
click at [124, 128] on img at bounding box center [123, 127] width 3 height 3
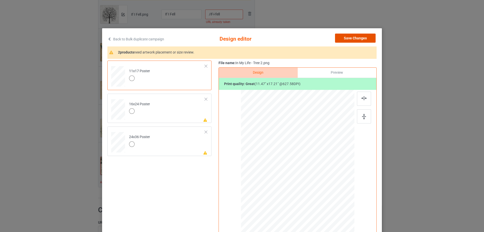
click at [346, 37] on button "Save Changes" at bounding box center [355, 38] width 41 height 9
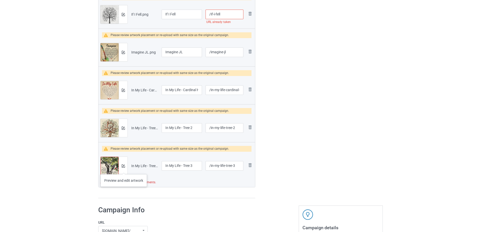
click at [124, 169] on div at bounding box center [123, 166] width 9 height 18
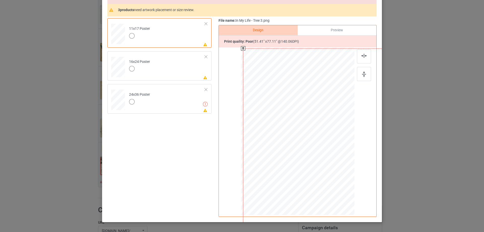
scroll to position [77, 0]
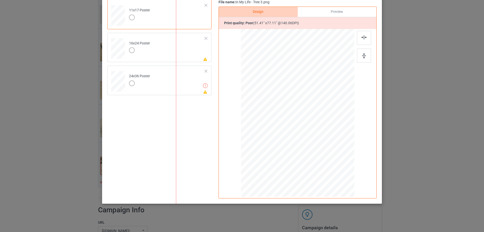
drag, startPoint x: 262, startPoint y: 82, endPoint x: 252, endPoint y: 71, distance: 15.0
click at [248, 62] on div at bounding box center [292, 105] width 232 height 348
click at [279, 93] on div at bounding box center [287, 97] width 232 height 348
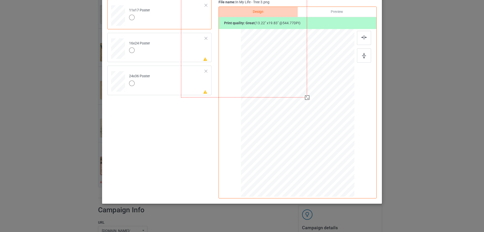
drag, startPoint x: 358, startPoint y: 176, endPoint x: 297, endPoint y: 99, distance: 99.0
click at [297, 102] on div at bounding box center [298, 112] width 108 height 163
click at [357, 59] on div at bounding box center [364, 55] width 14 height 14
drag, startPoint x: 326, startPoint y: 168, endPoint x: 296, endPoint y: 107, distance: 68.7
click at [296, 107] on div at bounding box center [298, 112] width 108 height 163
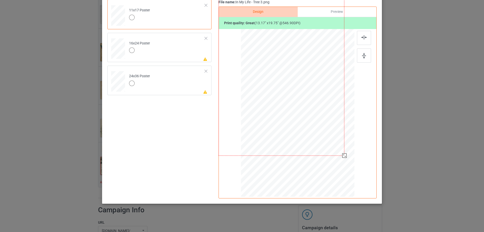
drag, startPoint x: 278, startPoint y: 141, endPoint x: 312, endPoint y: 99, distance: 53.5
click at [313, 86] on div at bounding box center [282, 61] width 126 height 189
drag, startPoint x: 342, startPoint y: 148, endPoint x: 338, endPoint y: 119, distance: 28.6
click at [335, 132] on div at bounding box center [298, 112] width 108 height 163
drag, startPoint x: 358, startPoint y: 61, endPoint x: 362, endPoint y: 52, distance: 9.0
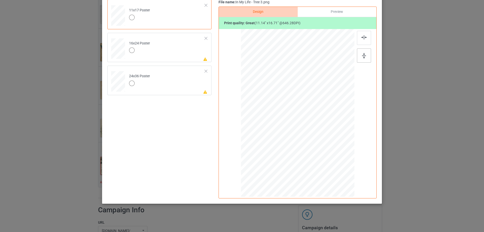
click at [358, 60] on div at bounding box center [364, 55] width 14 height 14
click at [362, 37] on img at bounding box center [365, 37] width 6 height 4
drag, startPoint x: 350, startPoint y: 192, endPoint x: 356, endPoint y: 193, distance: 6.3
click at [356, 193] on div at bounding box center [297, 113] width 131 height 169
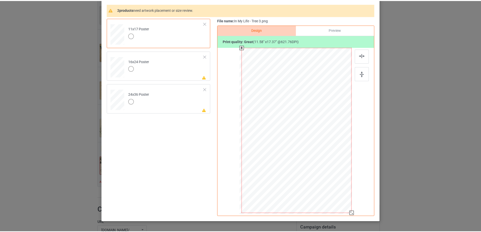
scroll to position [0, 0]
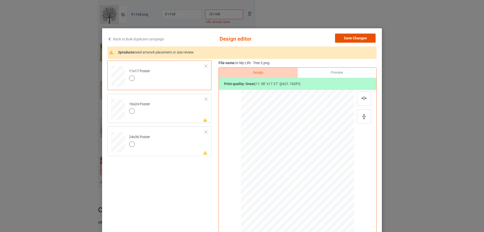
click at [356, 38] on button "Save Changes" at bounding box center [355, 38] width 41 height 9
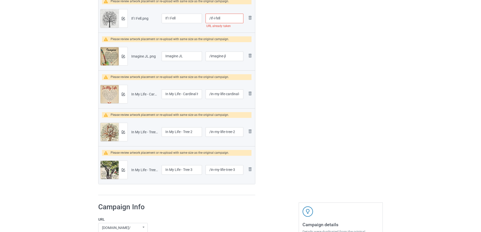
scroll to position [177, 0]
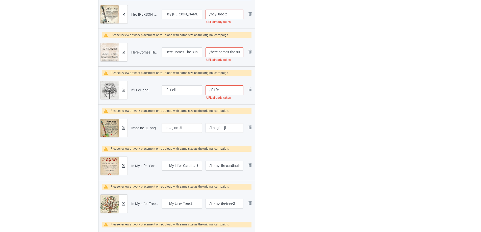
click at [234, 90] on input "/if-i-fell" at bounding box center [224, 90] width 38 height 10
type input "/if-i-fell-1"
click at [236, 51] on input "/here-comes-the-sun" at bounding box center [224, 52] width 38 height 10
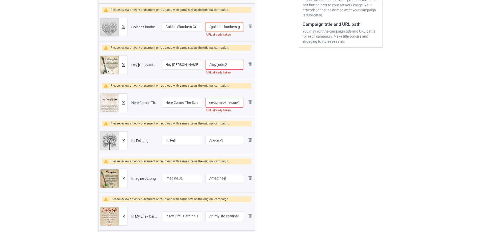
scroll to position [0, 7]
type input "/here-comes-the-sun-11"
click at [232, 66] on input "/hey-jude-2" at bounding box center [224, 65] width 38 height 10
type input "/hey-[PERSON_NAME]-21"
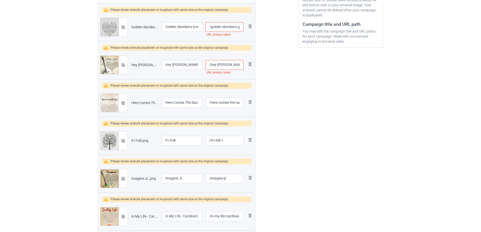
click at [234, 27] on input "/golden-slumbers-grey-heart-song" at bounding box center [224, 27] width 38 height 10
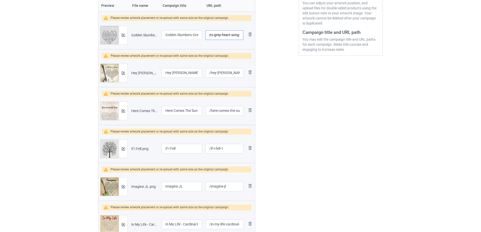
scroll to position [25, 0]
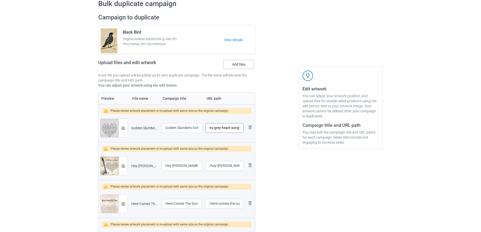
type input "/golden-slumbers-grey-heart-song-1"
click at [242, 65] on label "Add files" at bounding box center [238, 64] width 31 height 9
click at [0, 0] on input "Add files" at bounding box center [0, 0] width 0 height 0
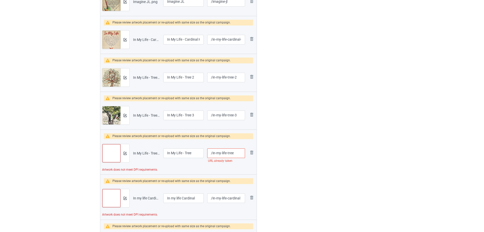
scroll to position [328, 0]
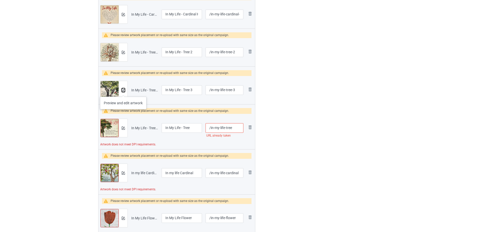
click at [123, 92] on button at bounding box center [123, 90] width 3 height 4
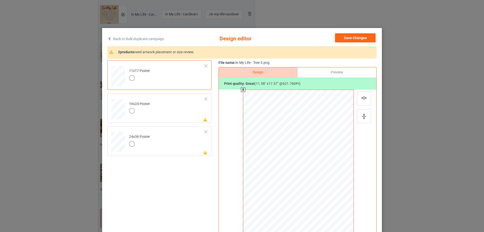
scroll to position [0, 0]
click at [349, 37] on button "Save Changes" at bounding box center [355, 38] width 41 height 9
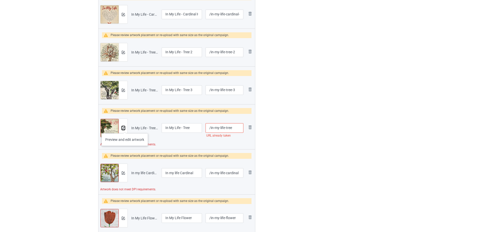
click at [125, 128] on img at bounding box center [123, 127] width 3 height 3
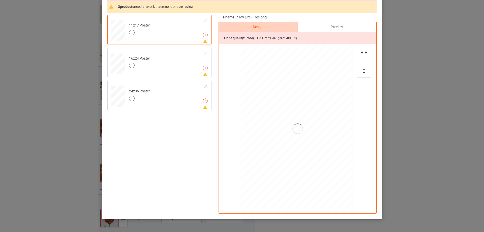
scroll to position [69, 0]
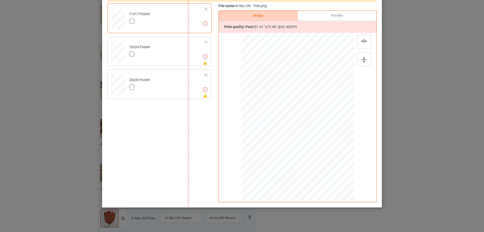
drag, startPoint x: 258, startPoint y: 92, endPoint x: 234, endPoint y: 63, distance: 37.3
click at [232, 58] on div at bounding box center [304, 148] width 232 height 331
click at [280, 73] on div at bounding box center [254, 33] width 232 height 331
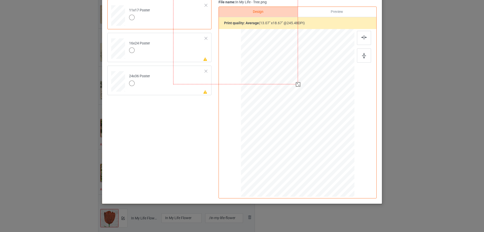
scroll to position [57, 0]
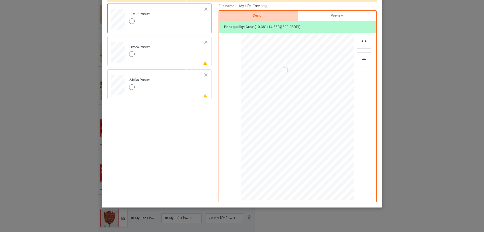
drag, startPoint x: 283, startPoint y: 96, endPoint x: 269, endPoint y: 78, distance: 22.8
click at [269, 78] on div at bounding box center [298, 116] width 108 height 163
drag, startPoint x: 368, startPoint y: 61, endPoint x: 362, endPoint y: 48, distance: 14.7
click at [368, 61] on div at bounding box center [364, 59] width 14 height 14
click at [362, 41] on img at bounding box center [365, 41] width 6 height 4
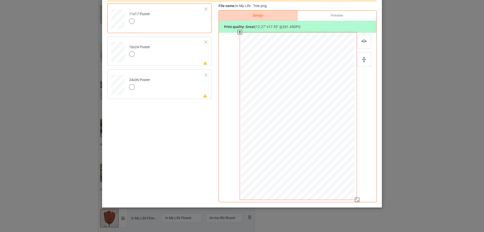
drag, startPoint x: 350, startPoint y: 190, endPoint x: 362, endPoint y: 195, distance: 13.2
click at [362, 195] on div "Design Preview Print quality: great ( 12.27 " x 17.53 " @ 261.45 DPI)" at bounding box center [298, 106] width 158 height 192
drag, startPoint x: 340, startPoint y: 186, endPoint x: 338, endPoint y: 187, distance: 2.6
click at [338, 187] on div at bounding box center [295, 117] width 117 height 168
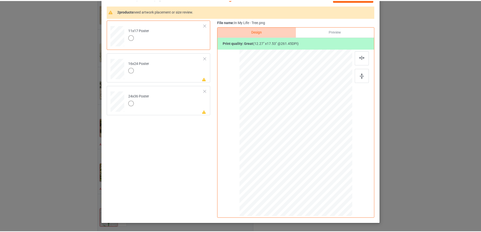
scroll to position [32, 0]
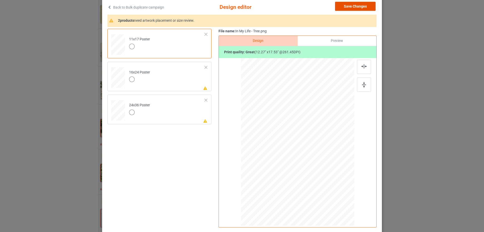
click at [352, 8] on button "Save Changes" at bounding box center [355, 6] width 41 height 9
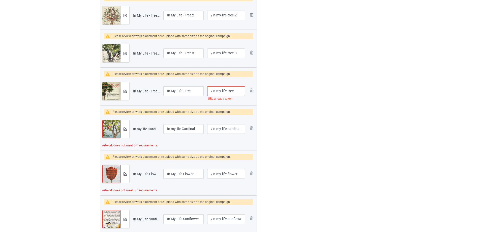
scroll to position [378, 0]
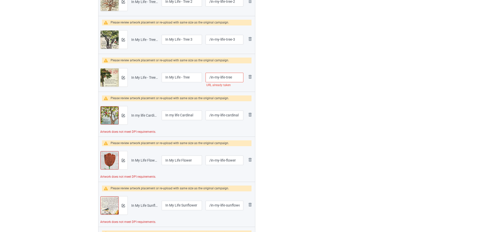
click at [235, 78] on input "/in-my-life-tree" at bounding box center [224, 78] width 38 height 10
type input "/in-my-life-tree-4"
click at [125, 118] on div at bounding box center [123, 115] width 9 height 18
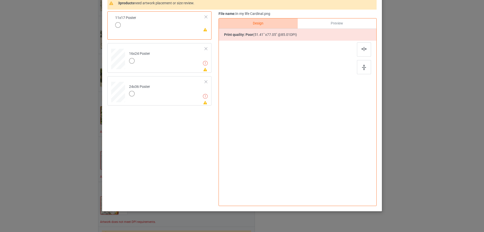
scroll to position [69, 0]
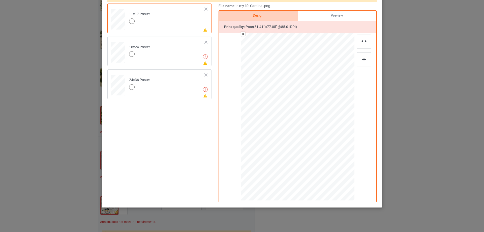
click at [243, 68] on div at bounding box center [359, 208] width 232 height 348
drag, startPoint x: 300, startPoint y: 158, endPoint x: 279, endPoint y: 85, distance: 75.6
click at [277, 81] on div at bounding box center [283, 108] width 232 height 348
click at [284, 83] on div at bounding box center [260, 31] width 232 height 348
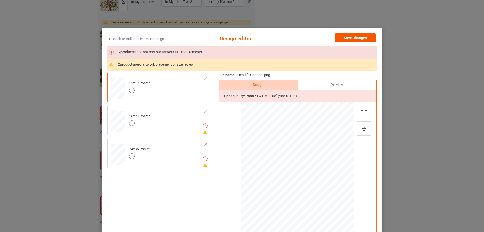
scroll to position [0, 0]
click at [363, 39] on button "Save Changes" at bounding box center [355, 38] width 41 height 9
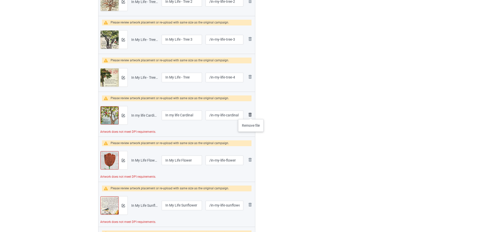
click at [251, 114] on img at bounding box center [250, 115] width 6 height 6
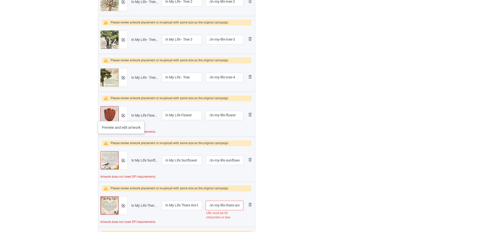
click at [121, 116] on div at bounding box center [123, 115] width 9 height 18
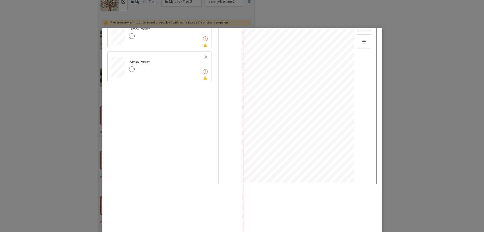
scroll to position [101, 0]
drag, startPoint x: 226, startPoint y: 72, endPoint x: 224, endPoint y: 69, distance: 3.8
click at [222, 68] on div at bounding box center [271, 111] width 232 height 328
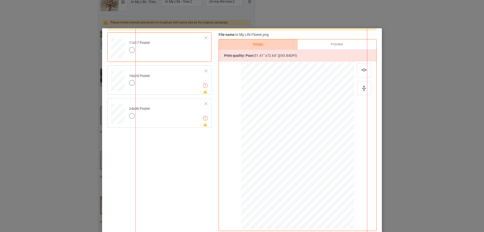
drag, startPoint x: 273, startPoint y: 96, endPoint x: 266, endPoint y: 80, distance: 17.4
click at [264, 77] on div at bounding box center [251, 111] width 232 height 328
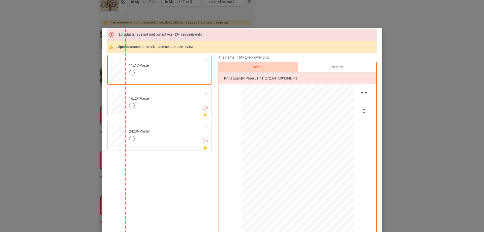
scroll to position [18, 0]
click at [285, 122] on div at bounding box center [241, 111] width 232 height 328
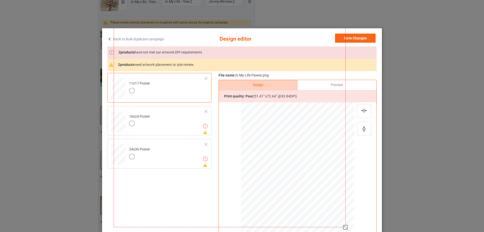
scroll to position [0, 0]
drag, startPoint x: 301, startPoint y: 181, endPoint x: 299, endPoint y: 139, distance: 42.2
click at [299, 139] on div at bounding box center [228, 21] width 232 height 328
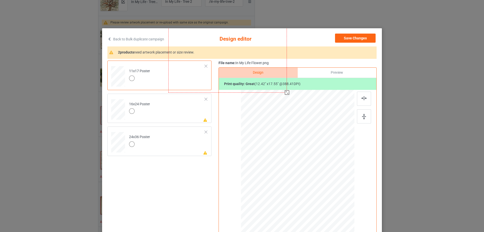
drag, startPoint x: 341, startPoint y: 185, endPoint x: 253, endPoint y: 113, distance: 113.3
click at [253, 113] on div at bounding box center [298, 173] width 108 height 163
click at [363, 98] on img at bounding box center [365, 98] width 6 height 4
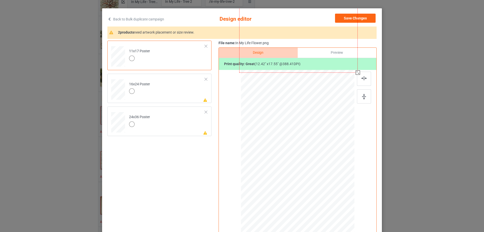
scroll to position [50, 0]
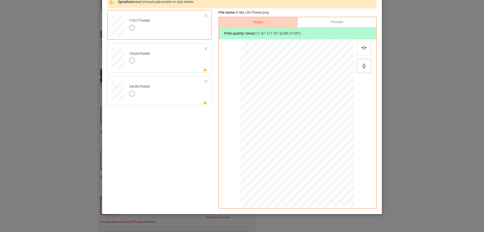
click at [363, 65] on img at bounding box center [364, 66] width 4 height 6
click at [328, 182] on div at bounding box center [298, 123] width 119 height 168
click at [354, 203] on div at bounding box center [356, 204] width 4 height 4
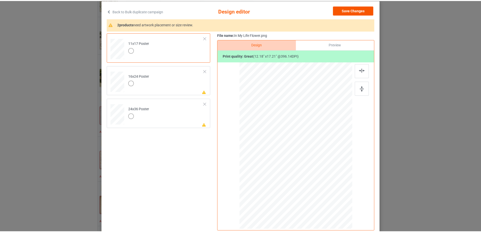
scroll to position [0, 0]
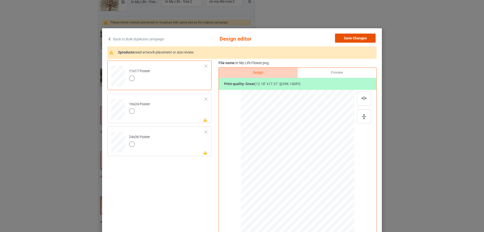
click at [362, 34] on button "Save Changes" at bounding box center [355, 38] width 41 height 9
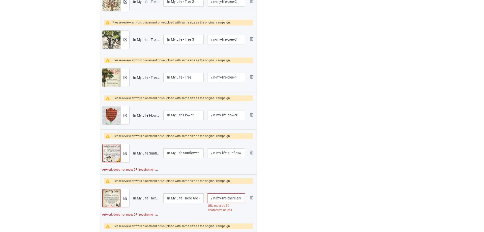
scroll to position [429, 0]
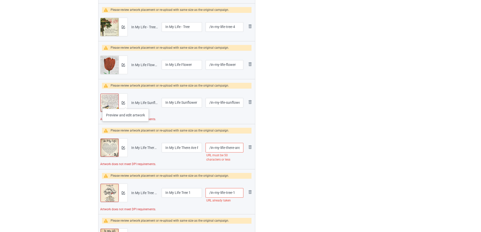
click at [125, 104] on div at bounding box center [123, 103] width 9 height 18
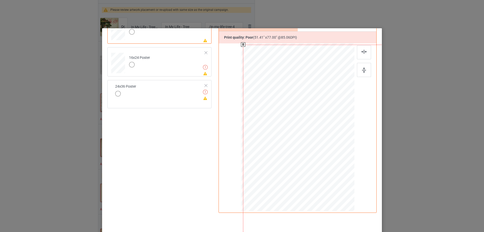
scroll to position [76, 0]
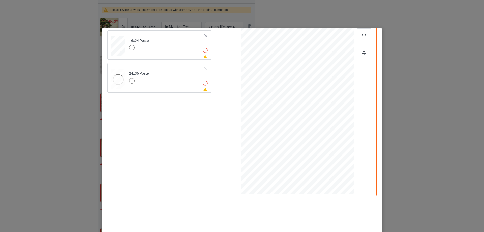
drag, startPoint x: 348, startPoint y: 173, endPoint x: 294, endPoint y: 121, distance: 74.4
click at [293, 119] on div at bounding box center [305, 148] width 232 height 347
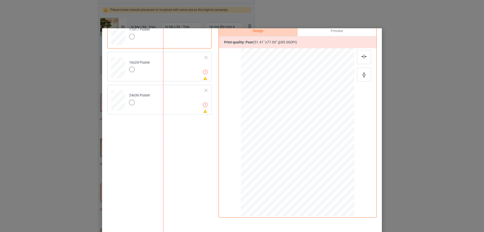
drag, startPoint x: 312, startPoint y: 170, endPoint x: 287, endPoint y: 100, distance: 73.8
click at [287, 100] on div at bounding box center [279, 100] width 232 height 347
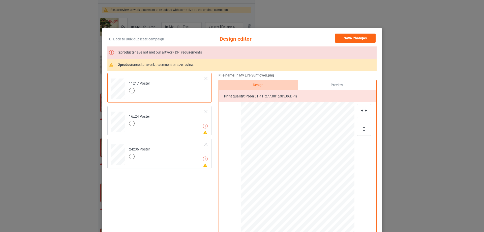
drag, startPoint x: 296, startPoint y: 117, endPoint x: 300, endPoint y: 158, distance: 41.1
click at [296, 117] on div at bounding box center [264, 92] width 232 height 347
click at [280, 98] on div at bounding box center [239, 12] width 232 height 347
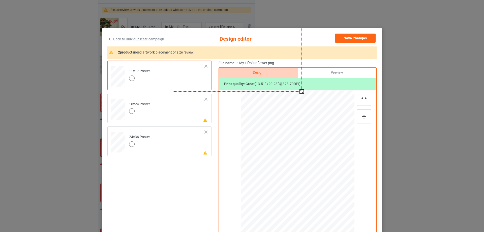
drag, startPoint x: 282, startPoint y: 121, endPoint x: 271, endPoint y: 110, distance: 15.3
click at [271, 110] on div at bounding box center [298, 173] width 108 height 163
click at [362, 116] on img at bounding box center [364, 117] width 4 height 6
click at [363, 97] on div at bounding box center [364, 99] width 14 height 14
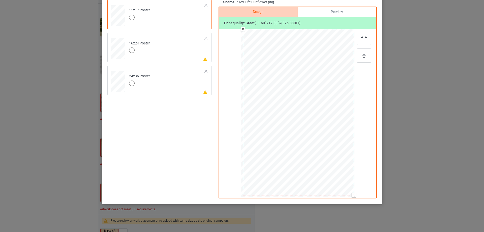
drag, startPoint x: 357, startPoint y: 200, endPoint x: 351, endPoint y: 187, distance: 14.2
click at [351, 187] on div at bounding box center [298, 112] width 111 height 166
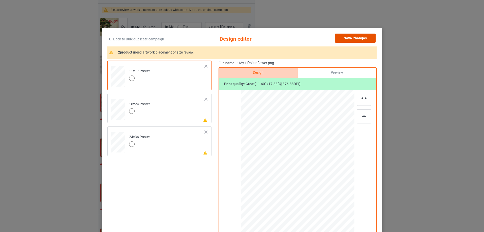
click at [353, 40] on button "Save Changes" at bounding box center [355, 38] width 41 height 9
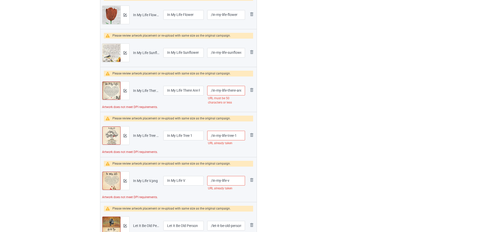
scroll to position [479, 0]
click at [124, 91] on img at bounding box center [123, 90] width 3 height 3
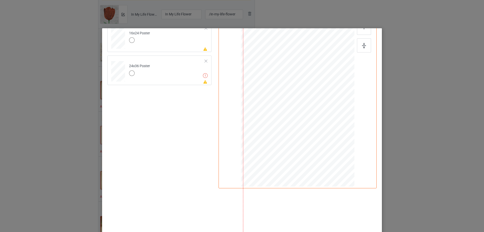
scroll to position [76, 0]
drag, startPoint x: 290, startPoint y: 78, endPoint x: 302, endPoint y: 123, distance: 46.1
click at [290, 78] on div at bounding box center [345, 124] width 232 height 348
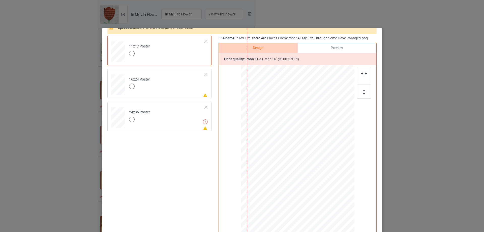
scroll to position [28, 0]
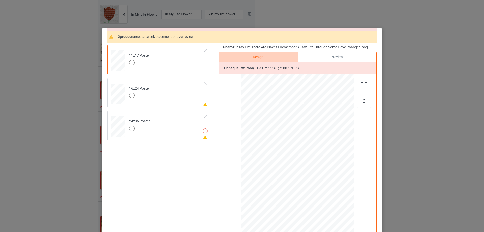
drag, startPoint x: 300, startPoint y: 157, endPoint x: 319, endPoint y: 86, distance: 73.7
click at [319, 86] on div at bounding box center [363, 109] width 232 height 348
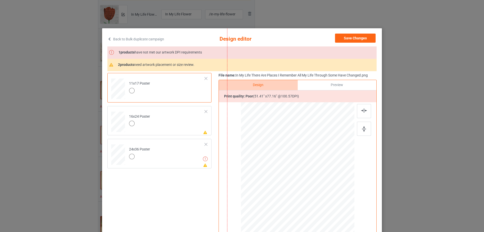
scroll to position [0, 0]
drag, startPoint x: 294, startPoint y: 144, endPoint x: 290, endPoint y: 136, distance: 8.4
click at [290, 136] on div at bounding box center [343, 77] width 232 height 348
drag, startPoint x: 294, startPoint y: 202, endPoint x: 183, endPoint y: 90, distance: 157.5
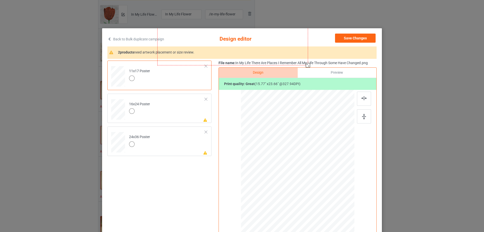
click at [263, 91] on div at bounding box center [298, 174] width 114 height 169
drag, startPoint x: 359, startPoint y: 120, endPoint x: 361, endPoint y: 106, distance: 14.0
click at [360, 118] on div at bounding box center [364, 116] width 14 height 14
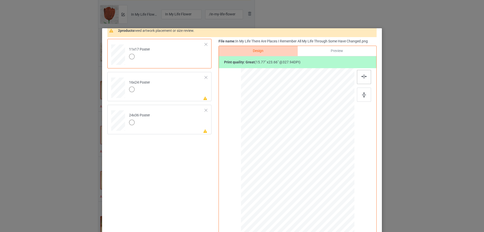
click at [362, 76] on img at bounding box center [365, 76] width 6 height 4
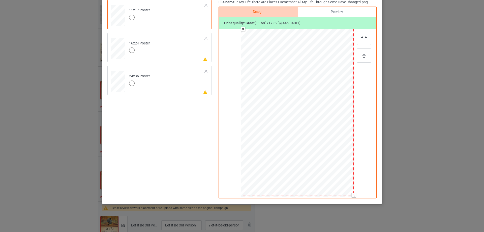
drag, startPoint x: 369, startPoint y: 201, endPoint x: 351, endPoint y: 176, distance: 30.9
click at [351, 176] on div at bounding box center [298, 112] width 111 height 166
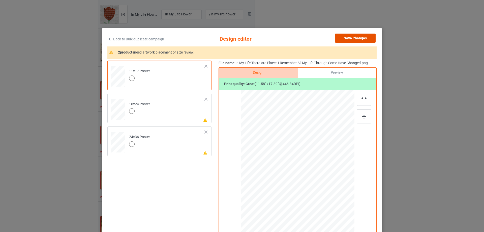
click at [362, 38] on button "Save Changes" at bounding box center [355, 38] width 41 height 9
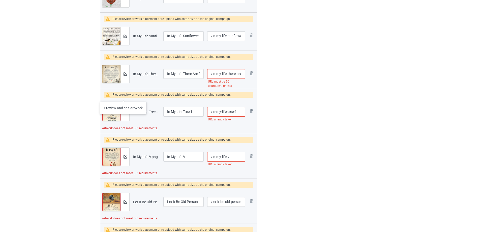
scroll to position [505, 0]
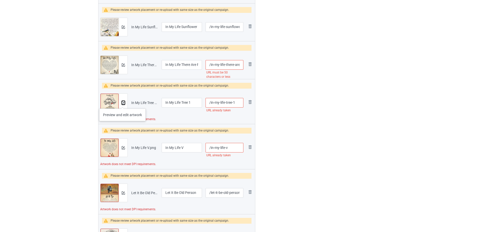
click at [122, 103] on img at bounding box center [123, 102] width 3 height 3
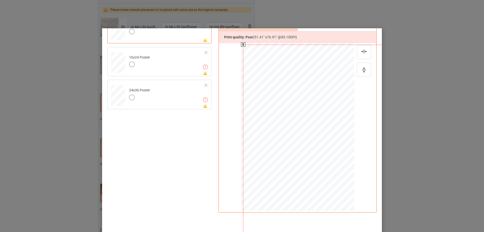
scroll to position [101, 0]
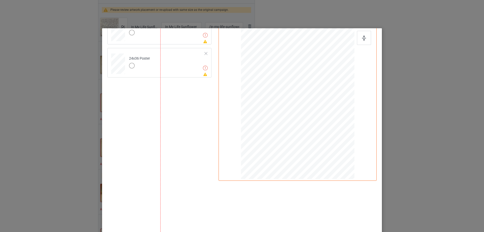
drag, startPoint x: 336, startPoint y: 167, endPoint x: 248, endPoint y: 82, distance: 122.6
click at [248, 82] on div at bounding box center [276, 104] width 232 height 347
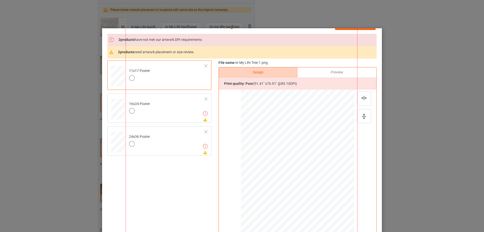
scroll to position [0, 0]
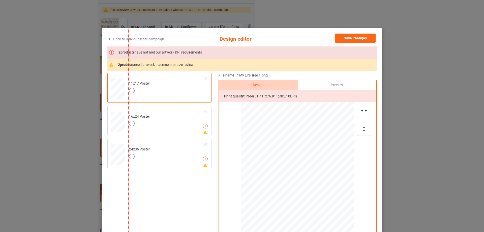
drag, startPoint x: 309, startPoint y: 158, endPoint x: 282, endPoint y: 109, distance: 55.8
click at [280, 71] on div at bounding box center [244, 101] width 232 height 347
drag, startPoint x: 293, startPoint y: 132, endPoint x: 307, endPoint y: 95, distance: 39.7
click at [307, 94] on div at bounding box center [243, 20] width 232 height 347
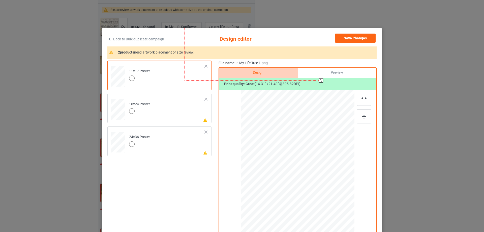
drag, startPoint x: 367, startPoint y: 165, endPoint x: 286, endPoint y: 103, distance: 102.4
click at [286, 103] on div at bounding box center [298, 173] width 108 height 163
drag, startPoint x: 361, startPoint y: 119, endPoint x: 360, endPoint y: 106, distance: 13.2
click at [362, 119] on img at bounding box center [364, 117] width 4 height 6
click at [362, 97] on img at bounding box center [365, 98] width 6 height 4
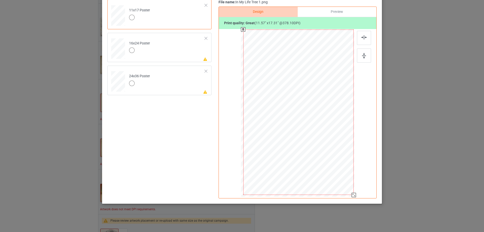
drag, startPoint x: 362, startPoint y: 202, endPoint x: 343, endPoint y: 188, distance: 22.8
click at [343, 188] on div at bounding box center [298, 112] width 110 height 165
click at [351, 196] on div at bounding box center [353, 194] width 4 height 4
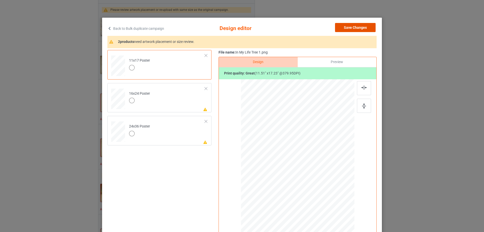
click at [354, 30] on button "Save Changes" at bounding box center [355, 27] width 41 height 9
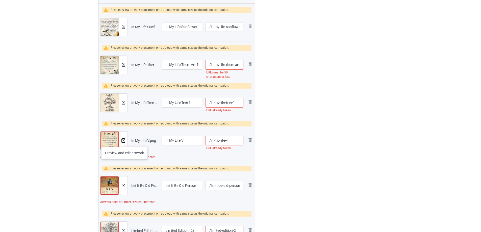
click at [124, 142] on img at bounding box center [123, 140] width 3 height 3
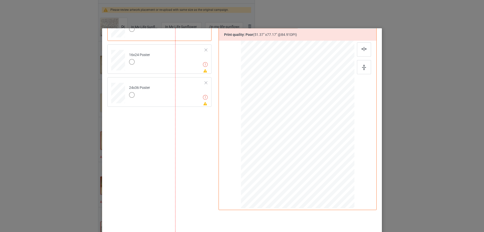
drag, startPoint x: 284, startPoint y: 119, endPoint x: 265, endPoint y: 81, distance: 41.5
click at [265, 81] on div at bounding box center [291, 100] width 232 height 348
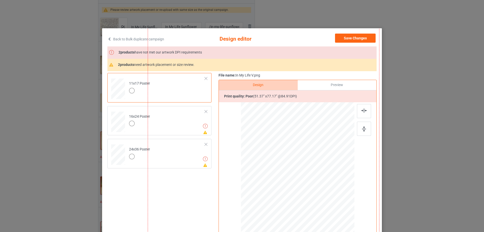
drag, startPoint x: 295, startPoint y: 133, endPoint x: 284, endPoint y: 108, distance: 27.5
click at [284, 108] on div at bounding box center [264, 69] width 232 height 348
drag, startPoint x: 281, startPoint y: 127, endPoint x: 277, endPoint y: 118, distance: 9.8
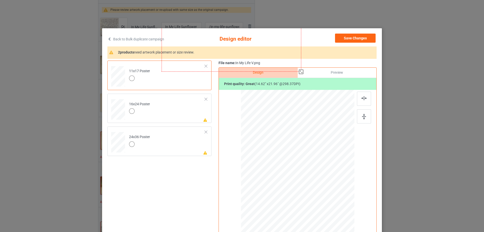
drag, startPoint x: 301, startPoint y: 129, endPoint x: 231, endPoint y: 99, distance: 75.4
click at [230, 99] on div "Design Preview Print quality: great ( 14.62 " x 21.96 " @ 298.37 DPI)" at bounding box center [298, 163] width 158 height 192
click at [359, 116] on div at bounding box center [364, 116] width 14 height 14
click at [362, 98] on img at bounding box center [365, 98] width 6 height 4
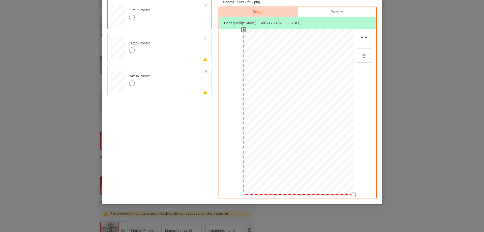
drag, startPoint x: 354, startPoint y: 186, endPoint x: 349, endPoint y: 182, distance: 6.6
click at [349, 182] on div at bounding box center [299, 112] width 110 height 165
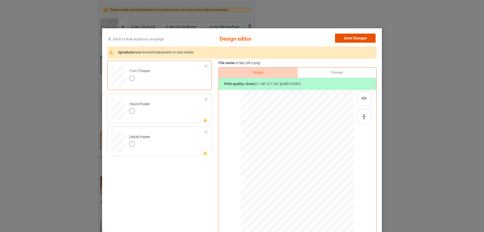
click at [356, 40] on button "Save Changes" at bounding box center [355, 38] width 41 height 9
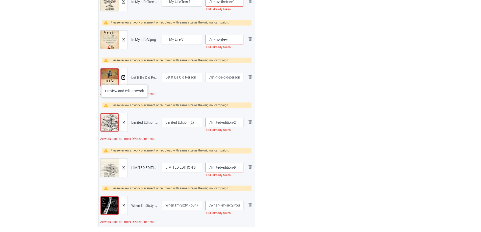
click at [124, 79] on button at bounding box center [123, 77] width 3 height 4
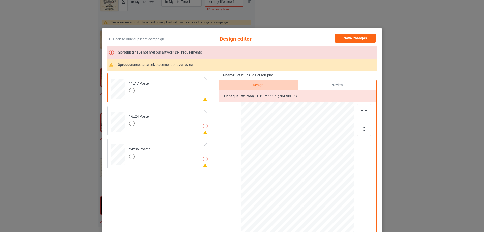
click at [362, 131] on img at bounding box center [364, 129] width 4 height 6
click at [362, 115] on div at bounding box center [364, 111] width 14 height 14
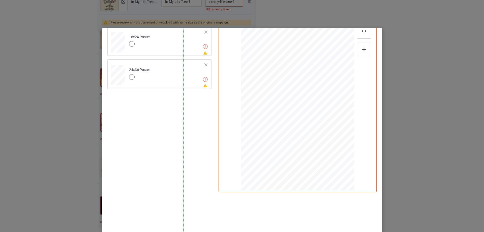
scroll to position [85, 0]
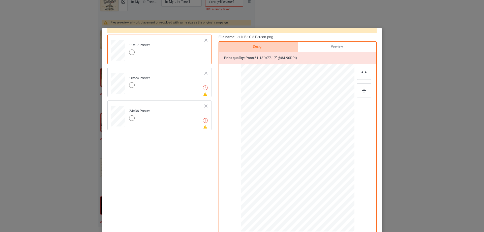
drag, startPoint x: 321, startPoint y: 154, endPoint x: 305, endPoint y: 159, distance: 16.9
click at [281, 107] on div at bounding box center [267, 118] width 231 height 348
click at [280, 107] on div at bounding box center [258, 100] width 231 height 348
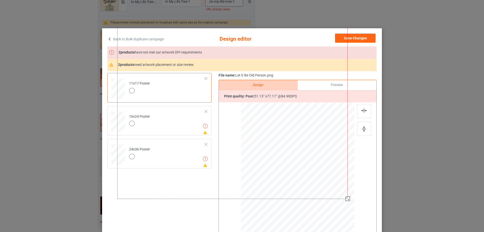
click at [324, 158] on div at bounding box center [232, 24] width 231 height 348
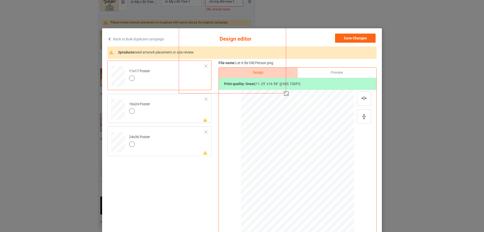
drag, startPoint x: 295, startPoint y: 156, endPoint x: 318, endPoint y: 119, distance: 44.0
click at [255, 111] on div at bounding box center [298, 173] width 108 height 163
click at [363, 118] on img at bounding box center [364, 117] width 4 height 6
click at [364, 96] on img at bounding box center [365, 98] width 6 height 4
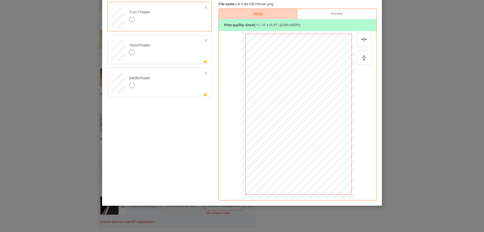
scroll to position [61, 0]
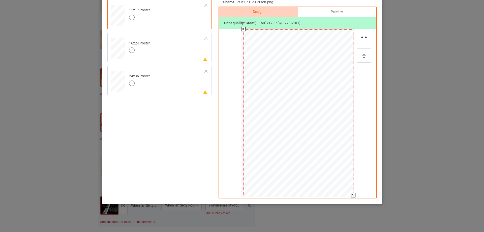
drag, startPoint x: 348, startPoint y: 191, endPoint x: 353, endPoint y: 192, distance: 4.8
click at [353, 192] on div at bounding box center [297, 113] width 131 height 169
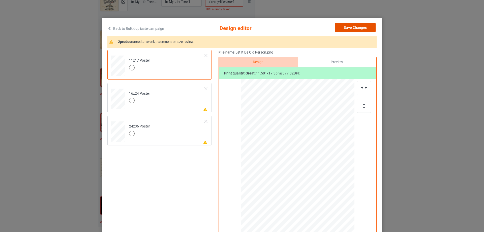
click at [343, 28] on button "Save Changes" at bounding box center [355, 27] width 41 height 9
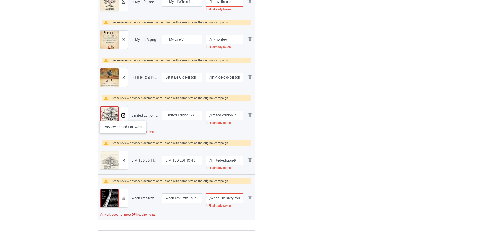
click at [123, 116] on img at bounding box center [123, 115] width 3 height 3
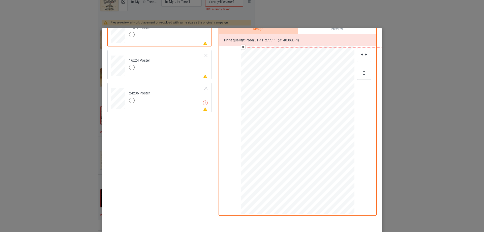
scroll to position [50, 0]
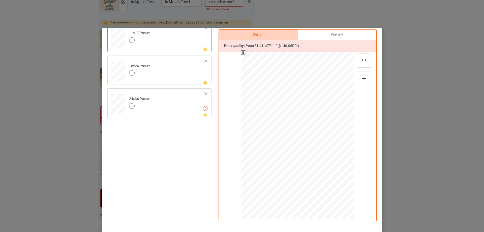
click at [243, 57] on div at bounding box center [359, 227] width 232 height 348
click at [271, 78] on div at bounding box center [272, 123] width 232 height 348
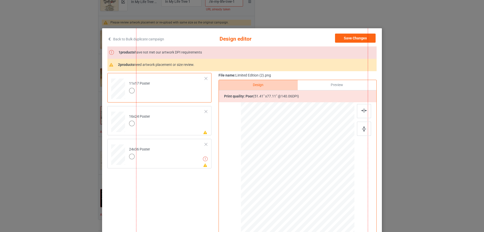
scroll to position [0, 0]
drag, startPoint x: 281, startPoint y: 101, endPoint x: 278, endPoint y: 96, distance: 6.1
click at [279, 90] on div at bounding box center [233, 25] width 232 height 348
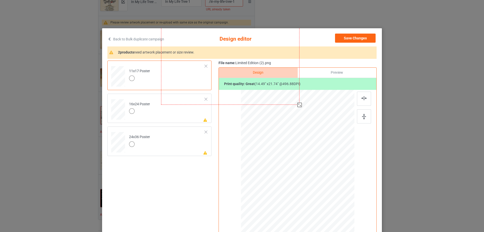
drag, startPoint x: 275, startPoint y: 146, endPoint x: 317, endPoint y: 120, distance: 49.6
click at [253, 127] on div at bounding box center [298, 173] width 108 height 163
drag, startPoint x: 356, startPoint y: 115, endPoint x: 360, endPoint y: 108, distance: 7.8
click at [357, 113] on div at bounding box center [364, 116] width 14 height 14
click at [361, 93] on div at bounding box center [364, 99] width 14 height 14
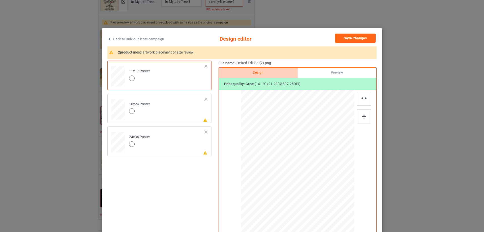
click at [362, 97] on img at bounding box center [365, 98] width 6 height 4
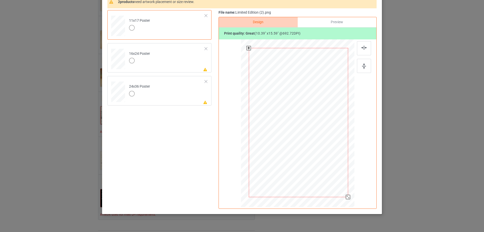
scroll to position [61, 0]
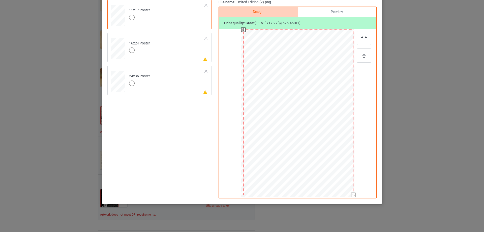
drag, startPoint x: 349, startPoint y: 186, endPoint x: 356, endPoint y: 188, distance: 7.8
click at [356, 188] on div at bounding box center [297, 113] width 131 height 169
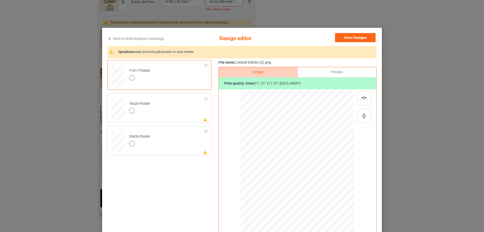
scroll to position [0, 0]
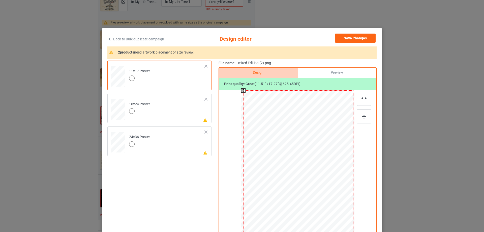
click at [301, 172] on div at bounding box center [299, 172] width 110 height 165
click at [346, 36] on button "Save Changes" at bounding box center [355, 38] width 41 height 9
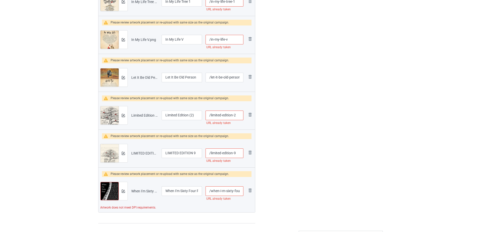
click at [128, 115] on td "Preview and edit artwork" at bounding box center [113, 115] width 31 height 28
click at [123, 114] on img at bounding box center [123, 115] width 3 height 3
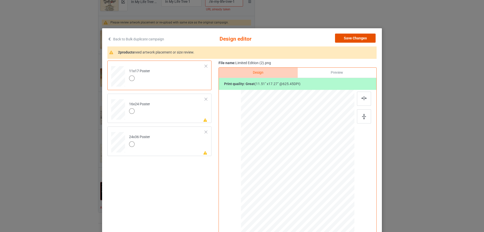
click at [352, 39] on button "Save Changes" at bounding box center [355, 38] width 41 height 9
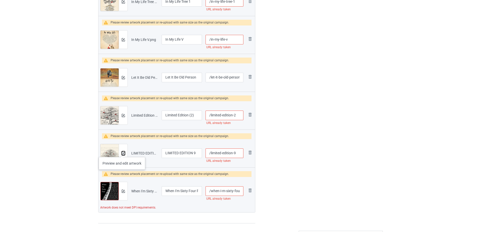
click at [122, 152] on img at bounding box center [123, 153] width 3 height 3
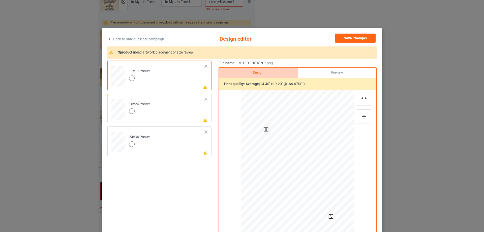
scroll to position [50, 0]
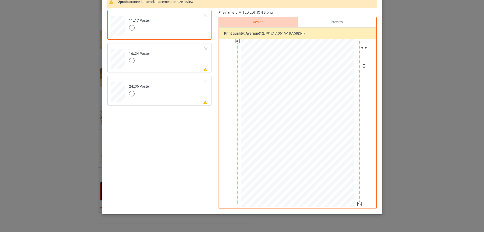
drag, startPoint x: 329, startPoint y: 167, endPoint x: 363, endPoint y: 201, distance: 48.2
click at [363, 201] on div "Design Preview Print quality: average ( 12.79 " x 17.06 " @ 187.58 DPI)" at bounding box center [298, 113] width 158 height 192
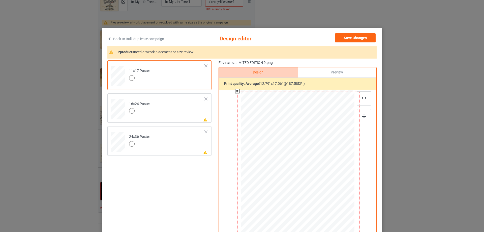
scroll to position [0, 0]
click at [358, 39] on button "Save Changes" at bounding box center [355, 38] width 41 height 9
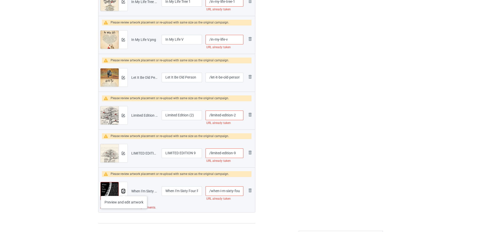
click at [124, 191] on img at bounding box center [123, 190] width 3 height 3
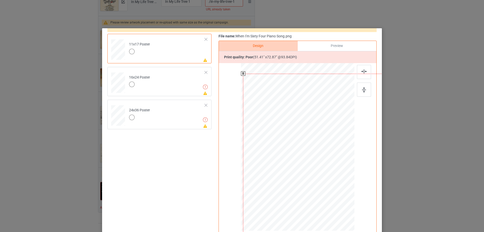
scroll to position [50, 0]
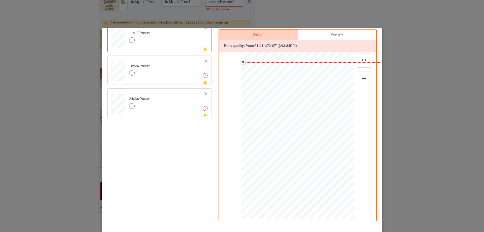
click at [261, 103] on div at bounding box center [359, 226] width 232 height 329
click at [288, 113] on div at bounding box center [295, 141] width 232 height 329
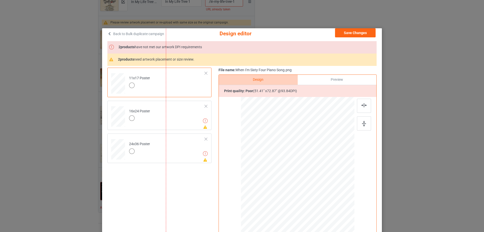
scroll to position [5, 0]
drag, startPoint x: 310, startPoint y: 190, endPoint x: 293, endPoint y: 127, distance: 65.2
click at [293, 117] on div at bounding box center [282, 110] width 232 height 329
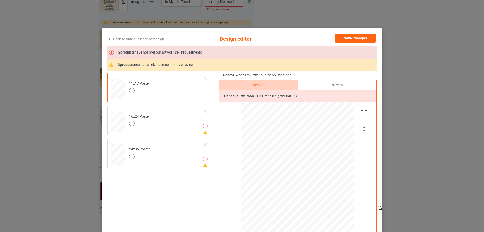
scroll to position [0, 0]
drag, startPoint x: 308, startPoint y: 191, endPoint x: 281, endPoint y: 138, distance: 59.1
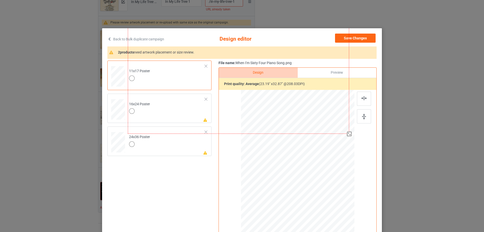
click at [341, 149] on div at bounding box center [298, 173] width 108 height 163
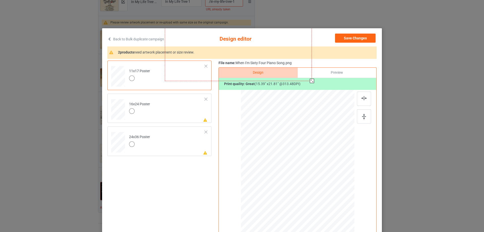
drag, startPoint x: 263, startPoint y: 107, endPoint x: 336, endPoint y: 120, distance: 74.0
click at [251, 104] on div at bounding box center [298, 173] width 108 height 163
click at [363, 119] on img at bounding box center [364, 117] width 4 height 6
click at [363, 99] on div at bounding box center [364, 99] width 14 height 14
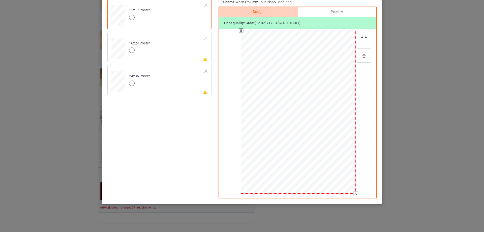
drag, startPoint x: 366, startPoint y: 201, endPoint x: 346, endPoint y: 185, distance: 26.1
click at [346, 185] on div at bounding box center [298, 112] width 115 height 163
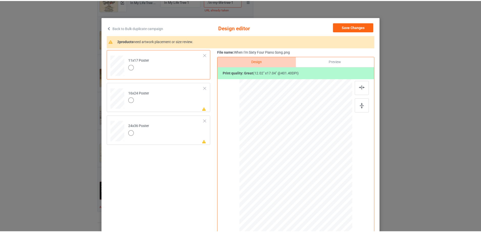
scroll to position [11, 0]
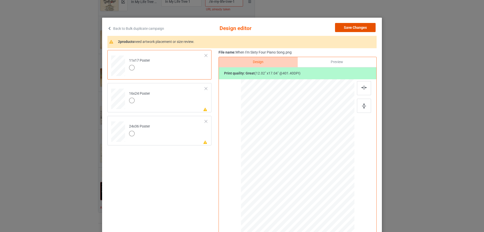
click at [354, 24] on button "Save Changes" at bounding box center [355, 27] width 41 height 9
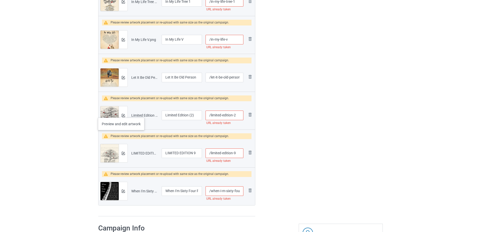
click at [121, 113] on div at bounding box center [123, 115] width 9 height 18
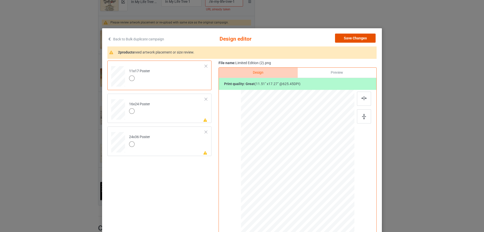
click at [362, 37] on button "Save Changes" at bounding box center [355, 38] width 41 height 9
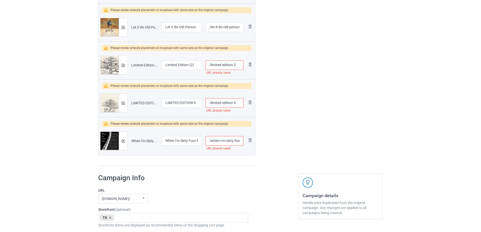
scroll to position [656, 0]
click at [239, 65] on input "/limited-edition-2" at bounding box center [224, 65] width 38 height 10
type input "/limited-edition-2a"
click at [238, 102] on input "/limited-edition-9" at bounding box center [224, 103] width 38 height 10
type input "/limited-edition-9a"
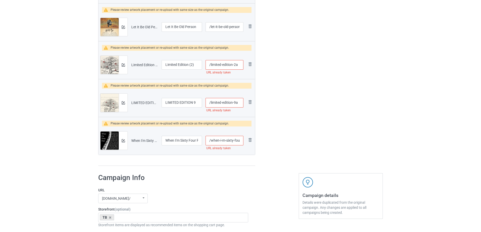
click at [236, 143] on input "/when-i-m-sixty-four-piano-song" at bounding box center [224, 141] width 38 height 10
type input "/when-i-m-sixty-four-piano-song1"
click at [239, 65] on input "/limited-edition-2a" at bounding box center [224, 65] width 38 height 10
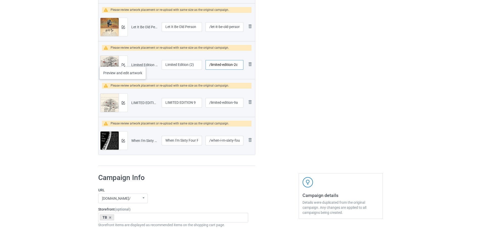
type input "/limited-edition-2c"
click at [122, 63] on div at bounding box center [123, 65] width 9 height 18
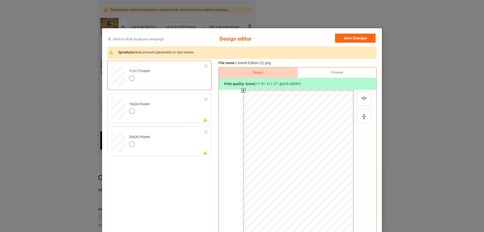
drag, startPoint x: 296, startPoint y: 173, endPoint x: 298, endPoint y: 171, distance: 2.9
click at [297, 173] on div at bounding box center [299, 172] width 110 height 165
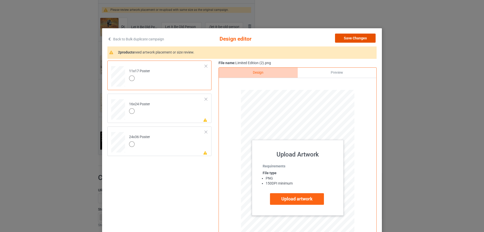
click at [352, 36] on button "Save Changes" at bounding box center [355, 38] width 41 height 9
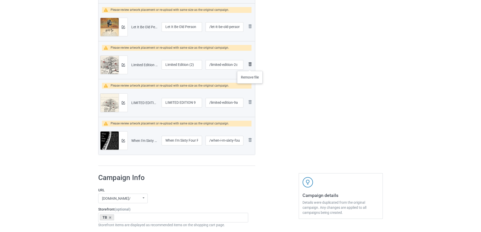
click at [250, 66] on img at bounding box center [250, 64] width 6 height 6
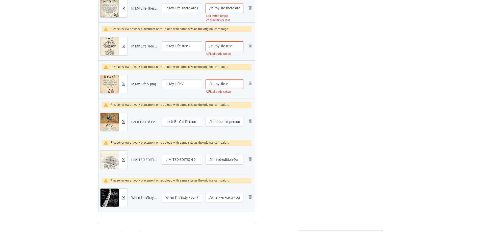
scroll to position [555, 0]
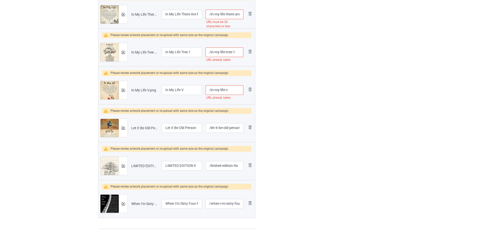
click at [235, 90] on input "/in-my-life-v" at bounding box center [224, 90] width 38 height 10
type input "/in-my-life-va"
click at [239, 52] on input "/in-my-life-tree-1" at bounding box center [224, 52] width 38 height 10
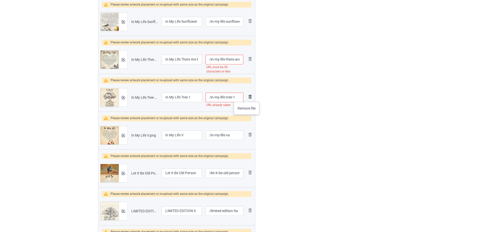
scroll to position [505, 0]
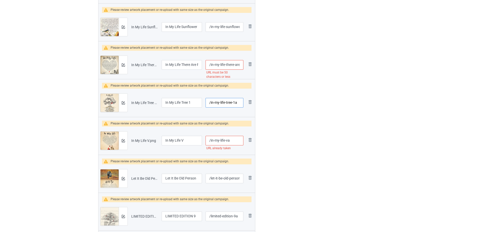
type input "/in-my-life-tree-1a"
click at [237, 139] on input "/in-my-life-va" at bounding box center [224, 141] width 38 height 10
type input "/in-my-life-vax"
drag, startPoint x: 228, startPoint y: 66, endPoint x: 233, endPoint y: 65, distance: 5.8
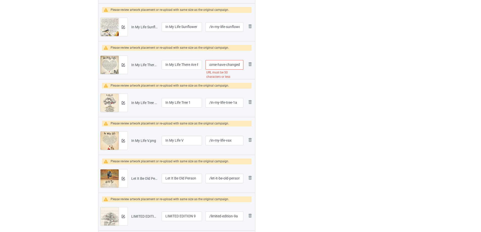
click at [217, 62] on input "/in-my-life-there-are-places-i-remember-all-my-life-through-some-have-changed" at bounding box center [224, 65] width 38 height 10
drag, startPoint x: 221, startPoint y: 66, endPoint x: 239, endPoint y: 68, distance: 18.6
click at [239, 68] on input "/in-my-life-there-are-places-i-remember-all-my-life-through-some-have-changed" at bounding box center [224, 65] width 38 height 10
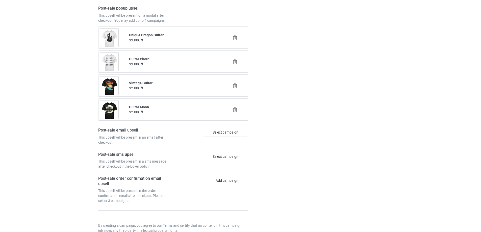
scroll to position [1197, 0]
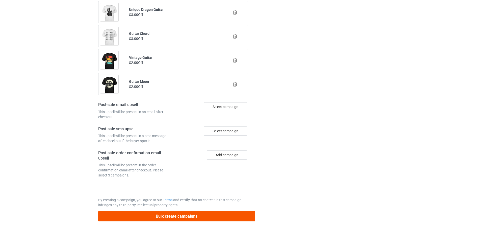
type input "/in-my-life-there-are-places-i-remember-all-my"
click at [152, 216] on button "Bulk create campaigns" at bounding box center [176, 216] width 157 height 10
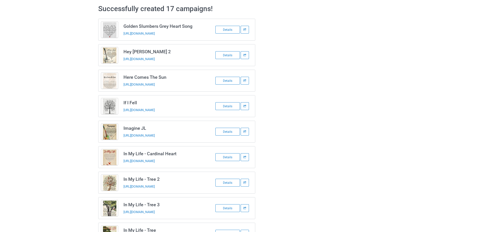
scroll to position [0, 0]
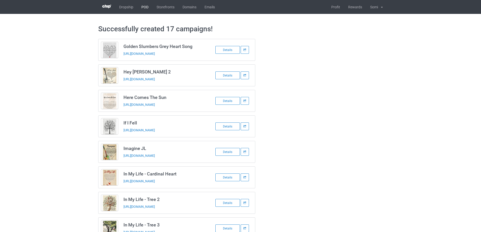
click at [145, 6] on link "POD" at bounding box center [144, 7] width 15 height 14
